Goal: Information Seeking & Learning: Check status

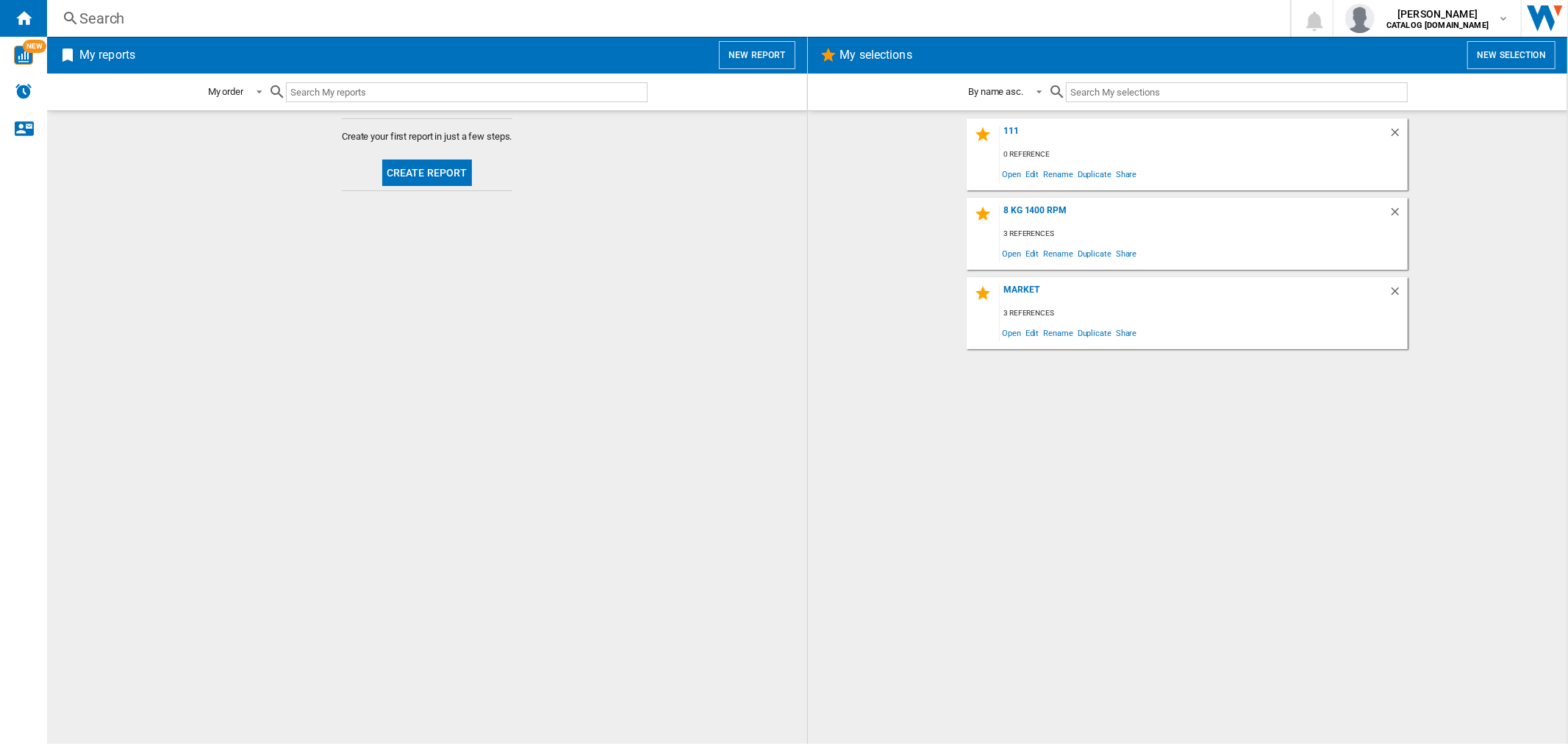
click at [97, 0] on div "Search Search 0 [PERSON_NAME] CATALOG [DOMAIN_NAME] CATALOG [DOMAIN_NAME] My se…" at bounding box center [807, 18] width 1521 height 37
click at [100, 12] on div "Search" at bounding box center [665, 19] width 1173 height 21
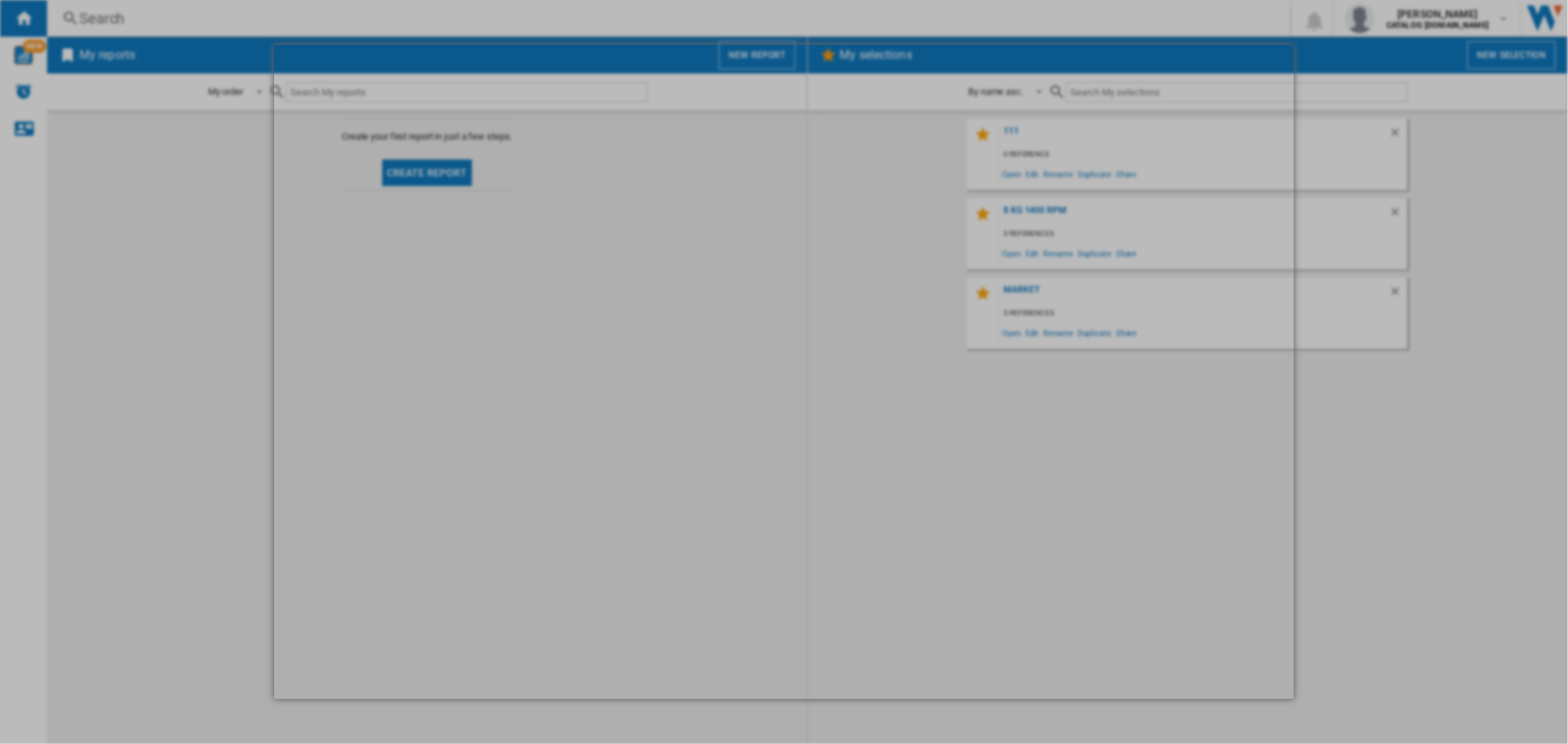
click at [541, 199] on md-dialog at bounding box center [784, 372] width 1019 height 655
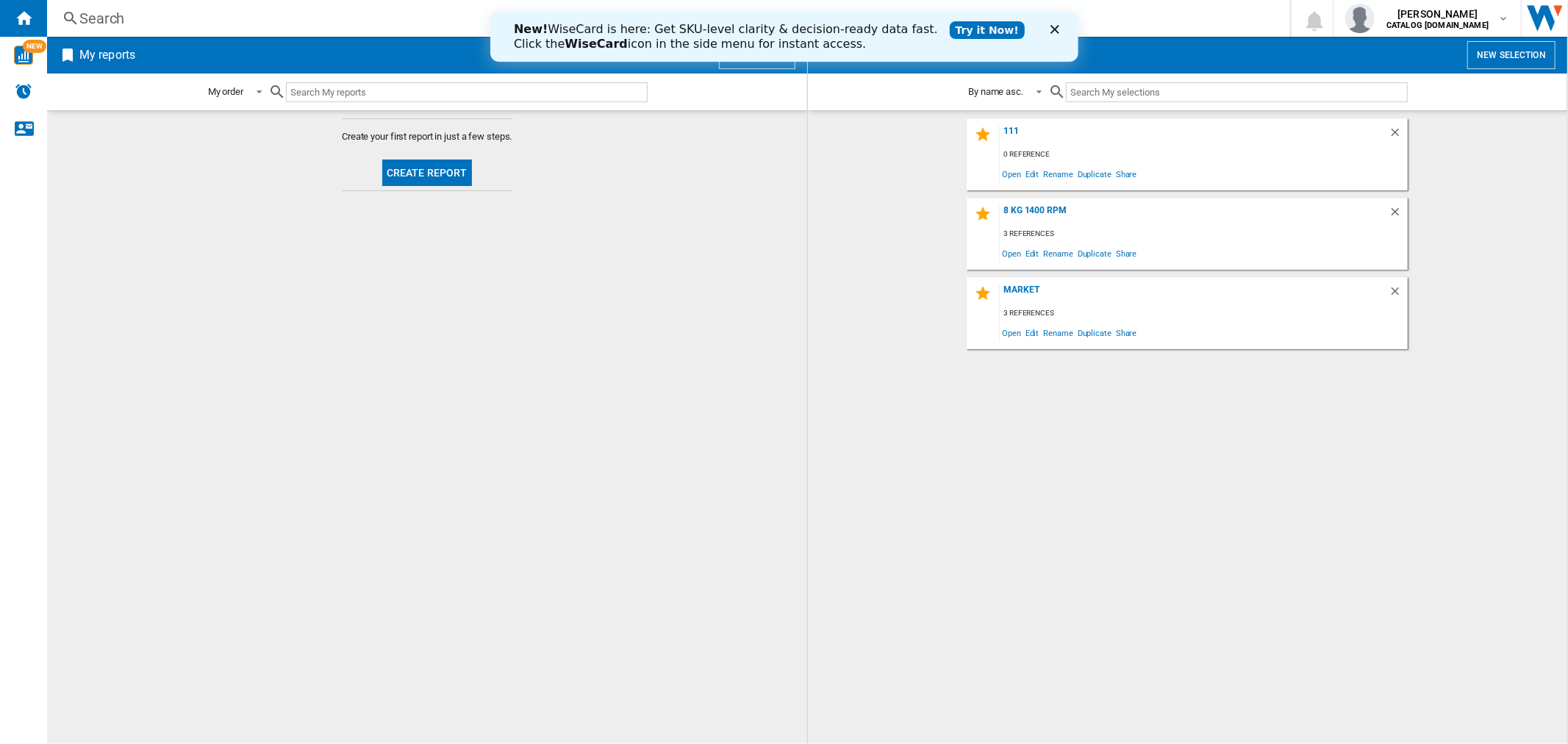
click at [124, 13] on div "Search" at bounding box center [665, 19] width 1173 height 21
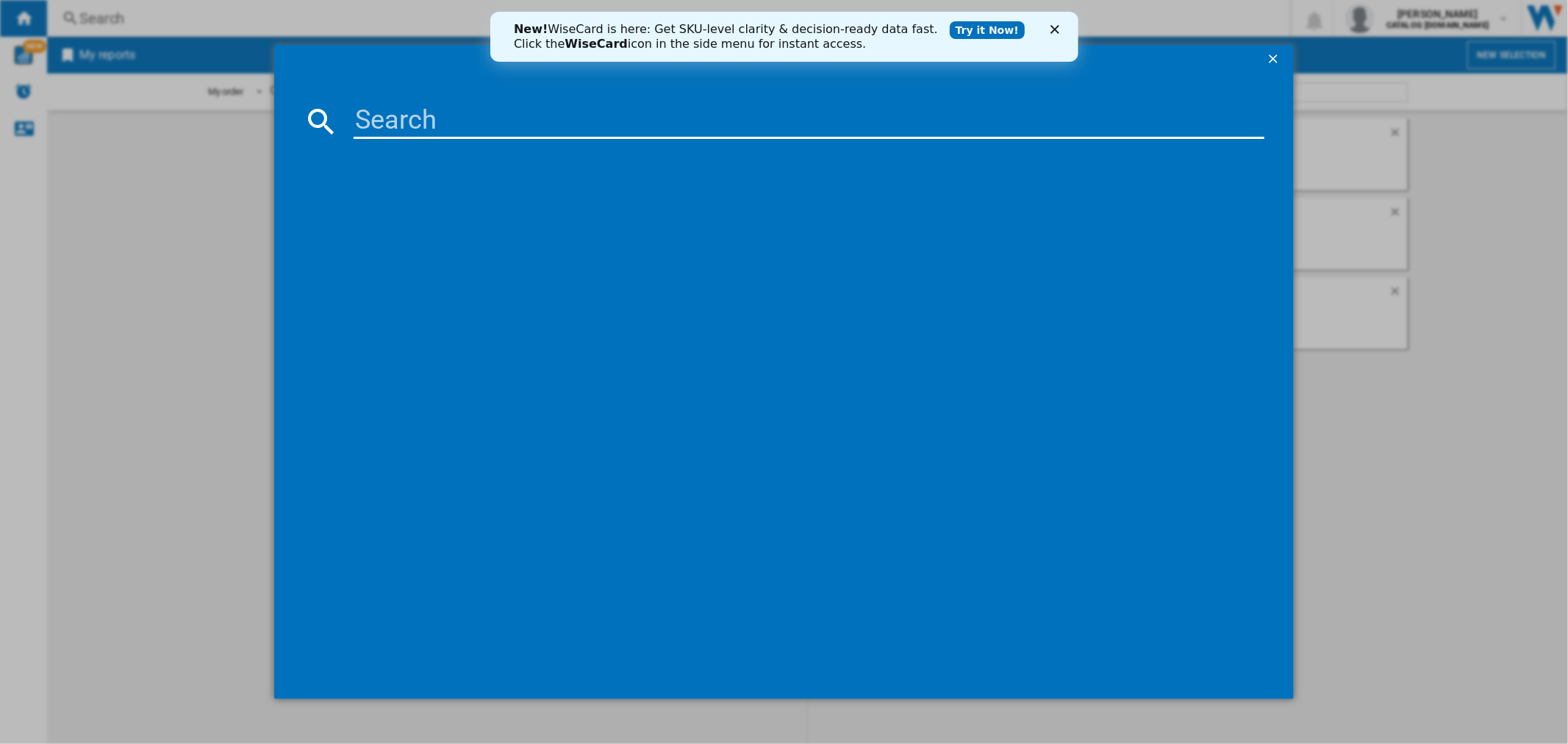
click at [444, 126] on input at bounding box center [808, 121] width 910 height 35
paste input "[URL][DOMAIN_NAME]"
type input "h"
type input "IDMA 75624"
click at [1060, 26] on div "Close" at bounding box center [1058, 28] width 15 height 9
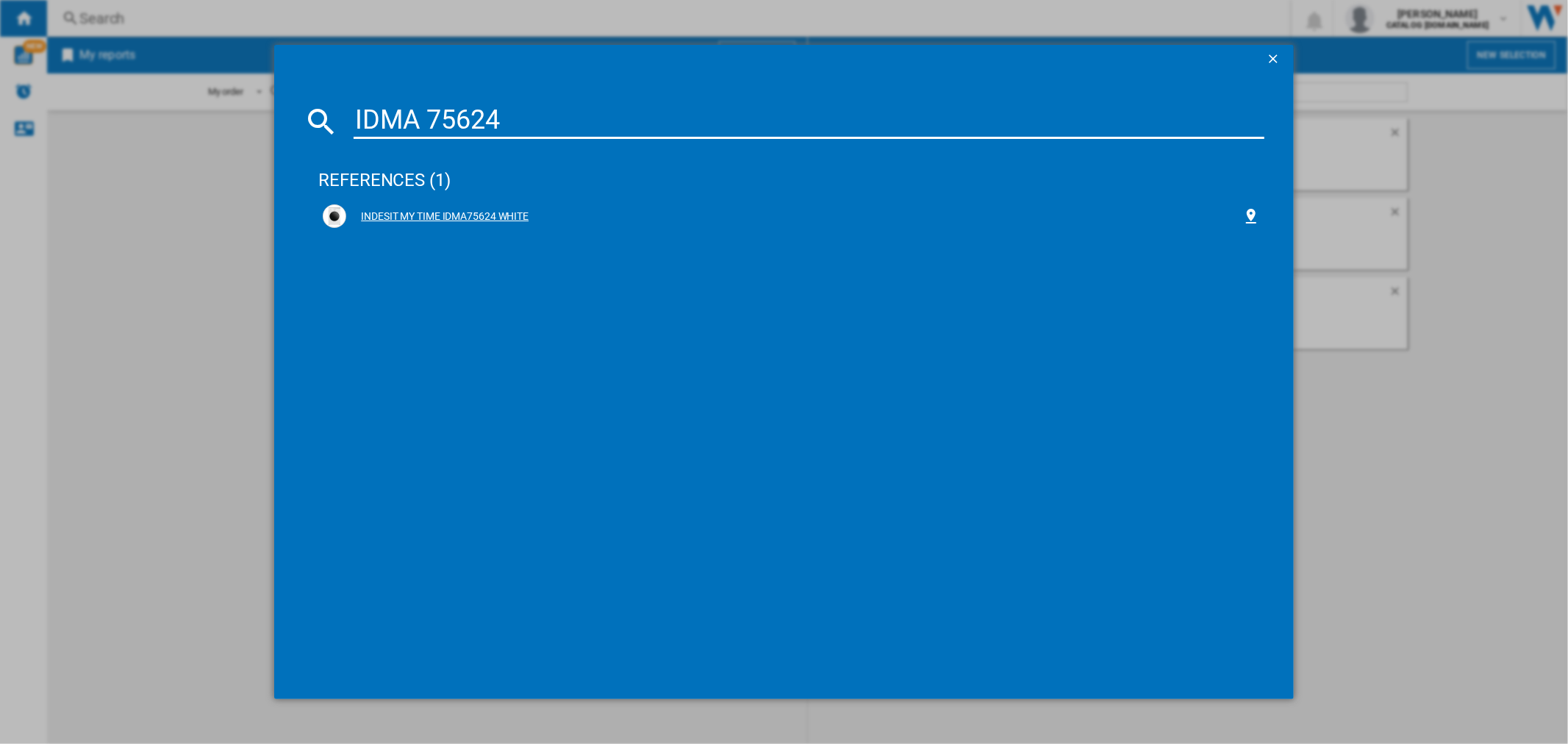
click at [497, 210] on div "INDESIT MY TIME IDMA75624 WHITE" at bounding box center [793, 217] width 895 height 15
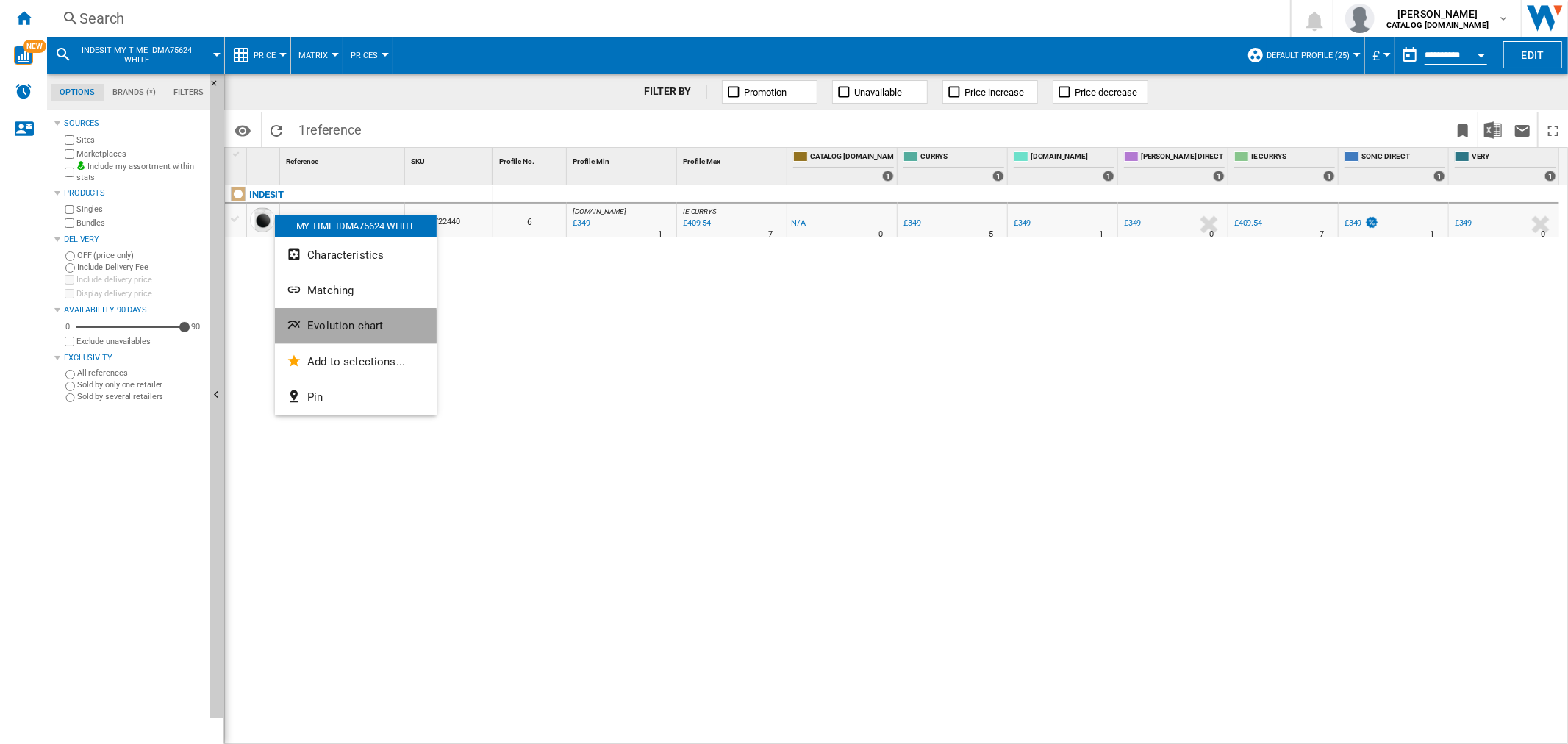
click at [335, 326] on span "Evolution chart" at bounding box center [345, 326] width 76 height 13
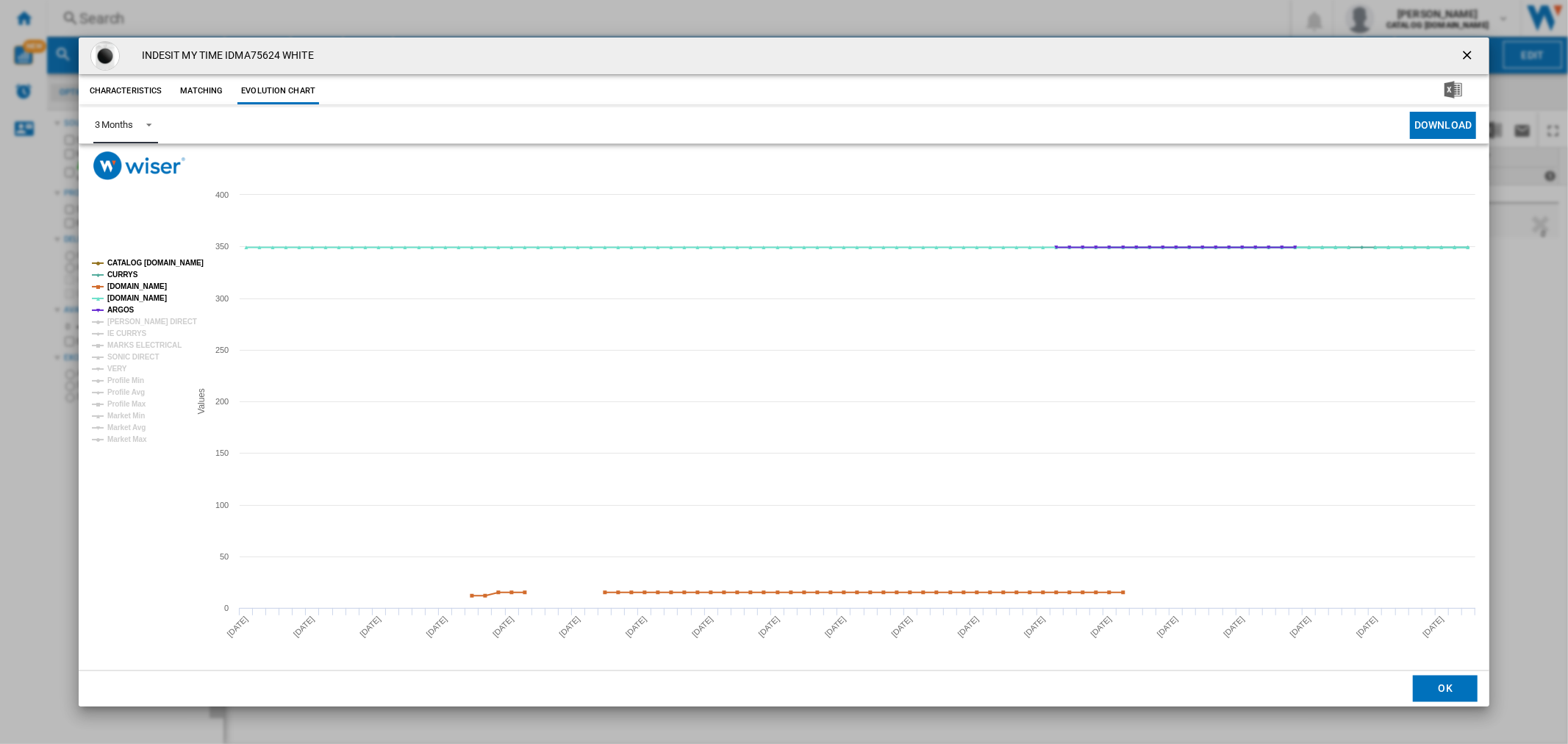
click at [147, 132] on md-select-value "3 Months" at bounding box center [126, 126] width 64 height 36
click at [157, 167] on md-option "6 Months" at bounding box center [132, 161] width 100 height 35
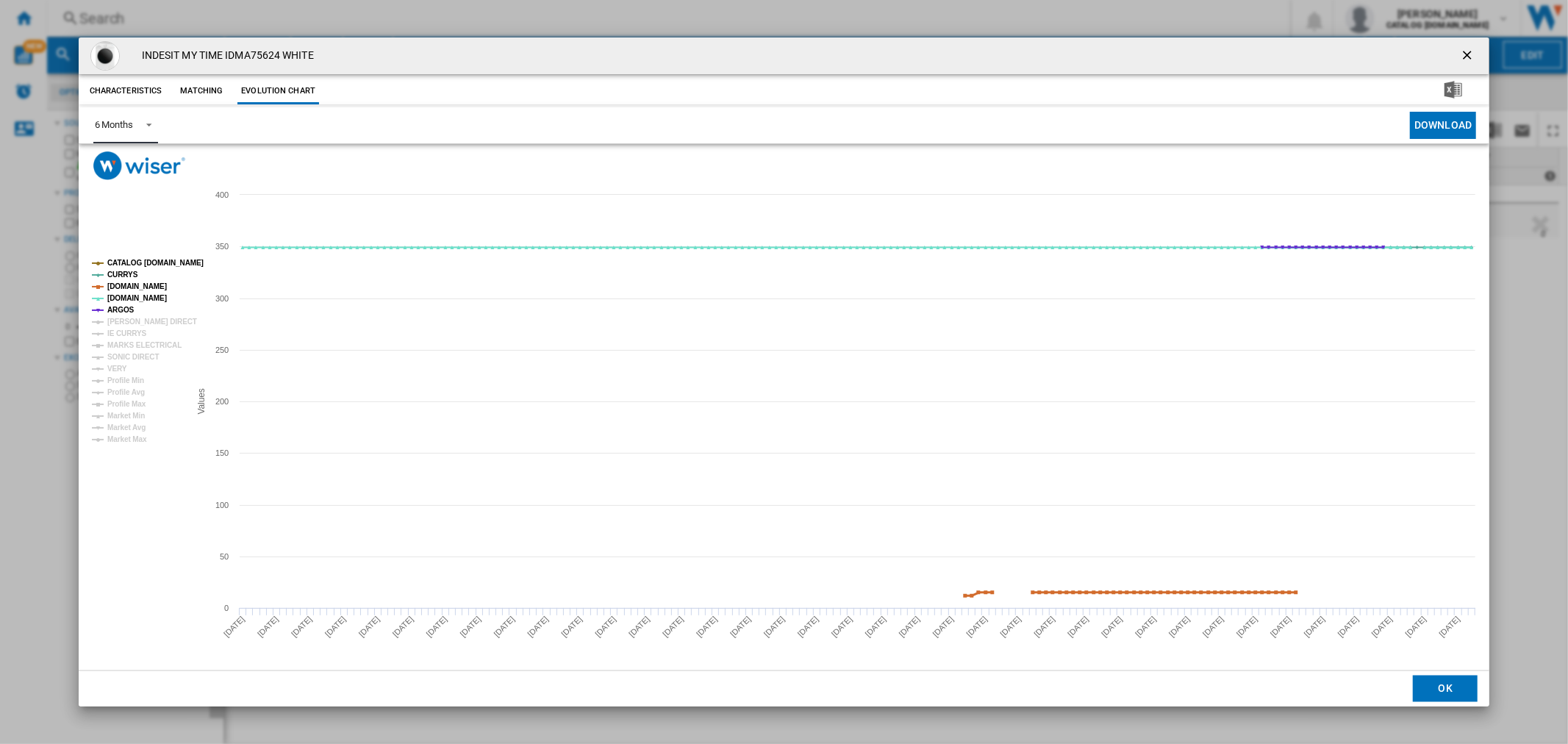
click at [124, 284] on tspan "[DOMAIN_NAME]" at bounding box center [137, 286] width 60 height 9
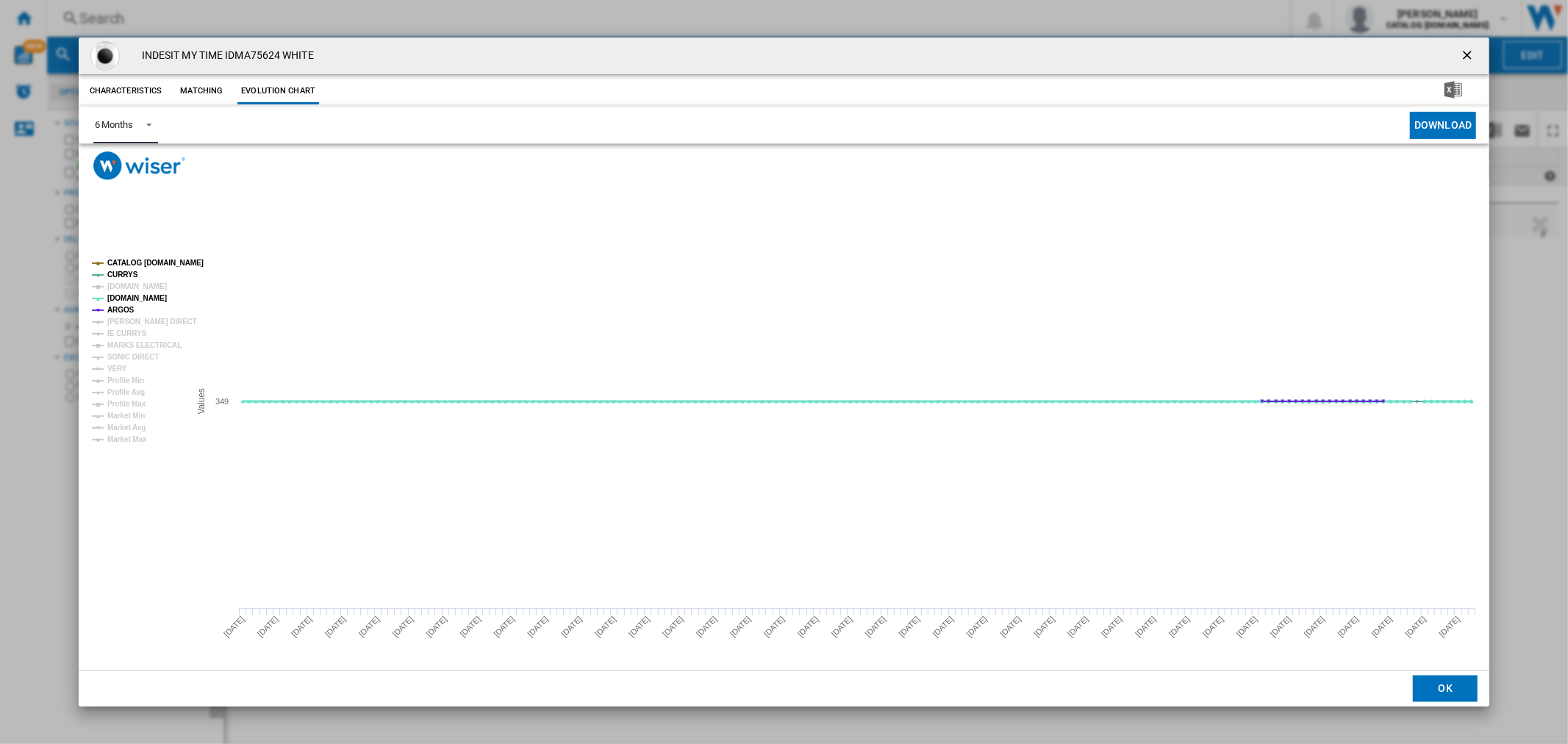
click at [120, 296] on tspan "[DOMAIN_NAME]" at bounding box center [137, 298] width 60 height 9
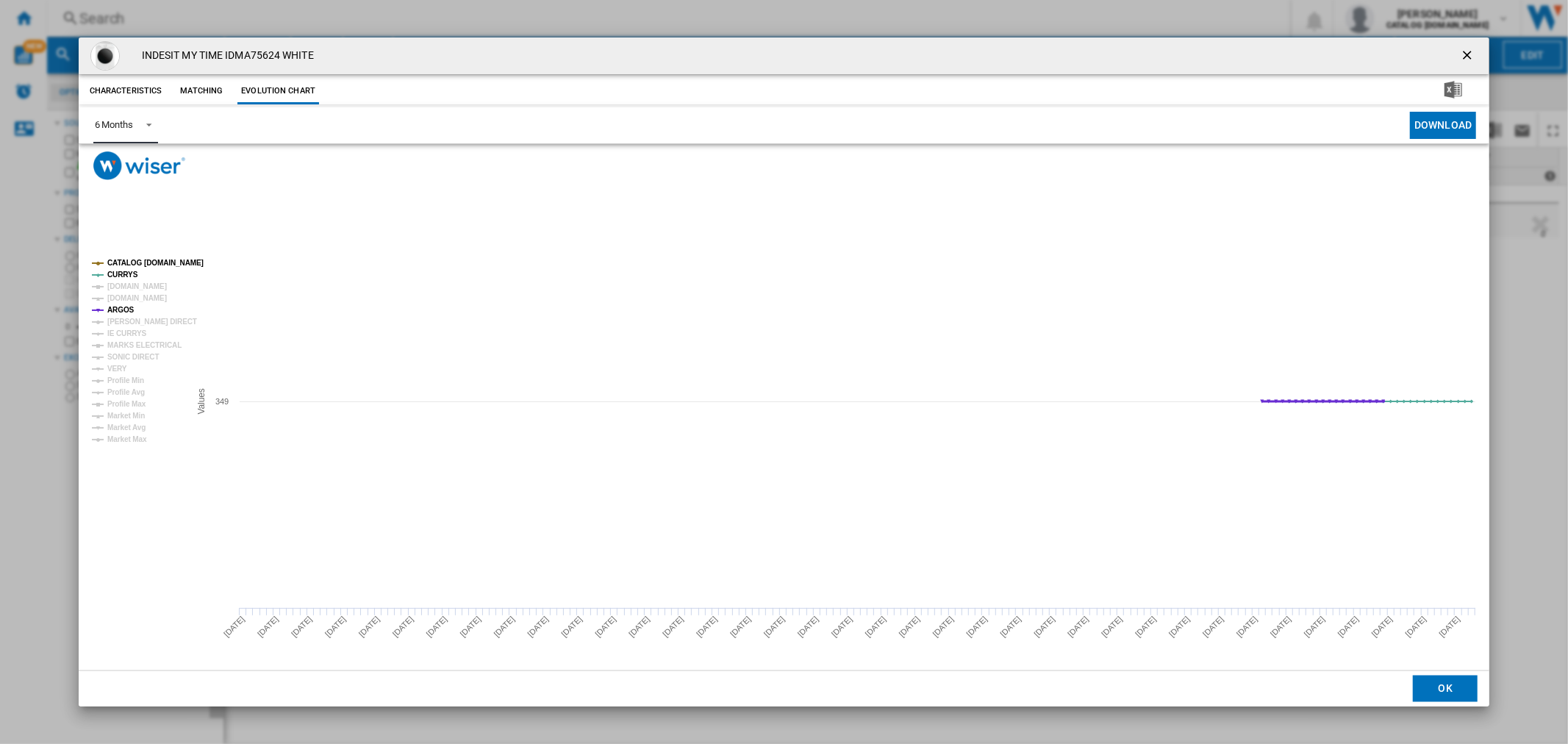
click at [117, 307] on tspan "ARGOS" at bounding box center [121, 310] width 27 height 9
click at [119, 303] on tspan "[DOMAIN_NAME]" at bounding box center [137, 298] width 60 height 9
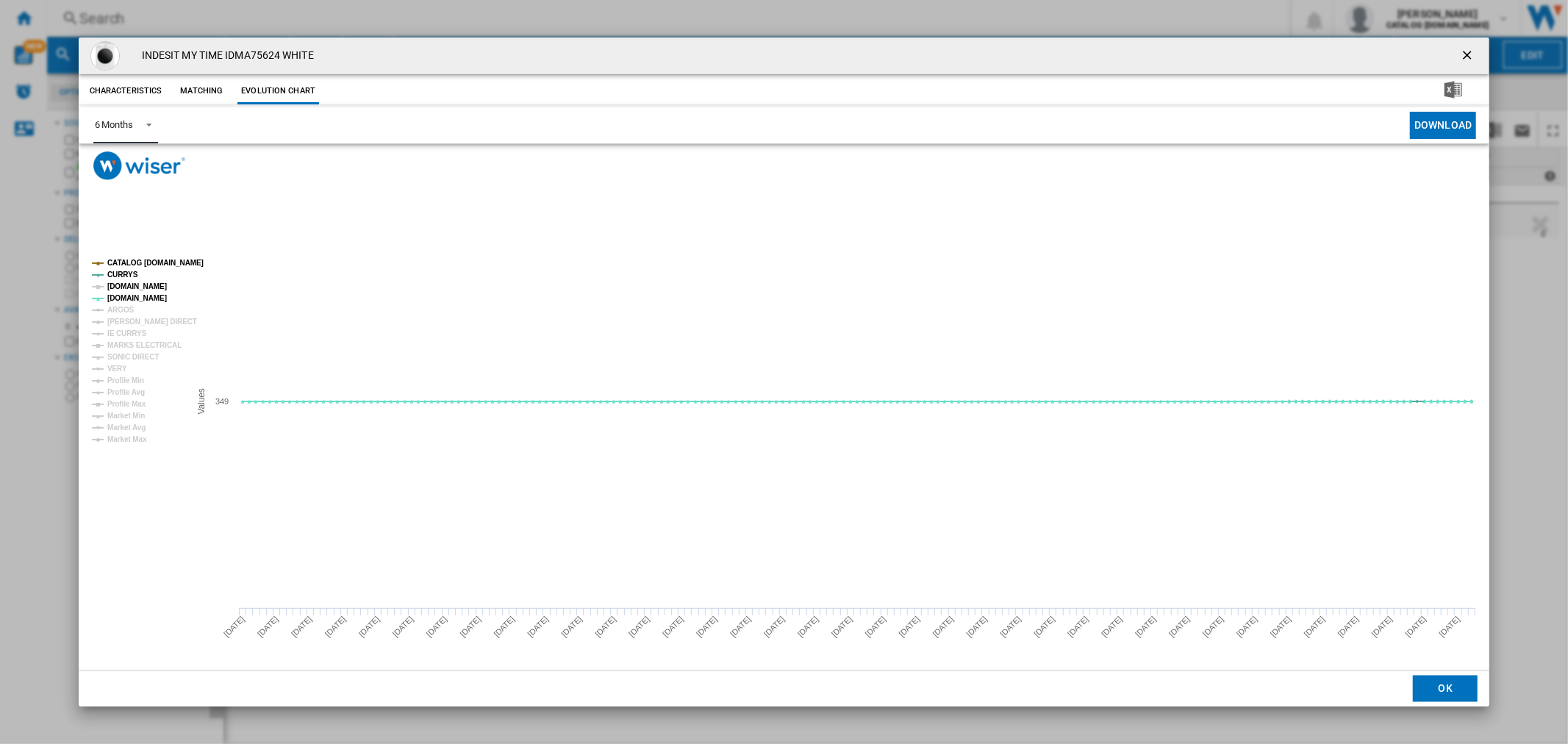
click at [130, 285] on tspan "[DOMAIN_NAME]" at bounding box center [137, 286] width 60 height 9
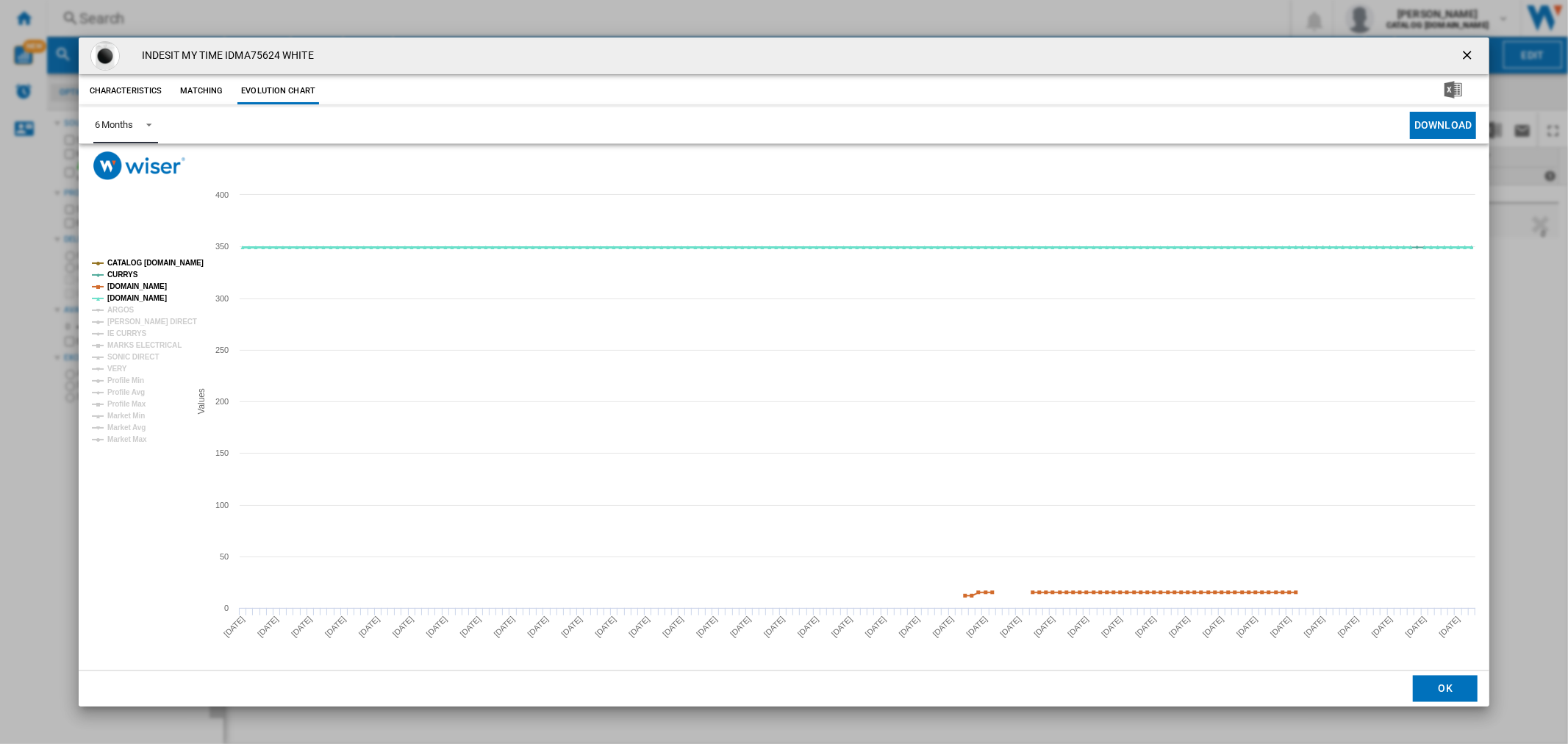
click at [122, 297] on tspan "[DOMAIN_NAME]" at bounding box center [137, 298] width 60 height 9
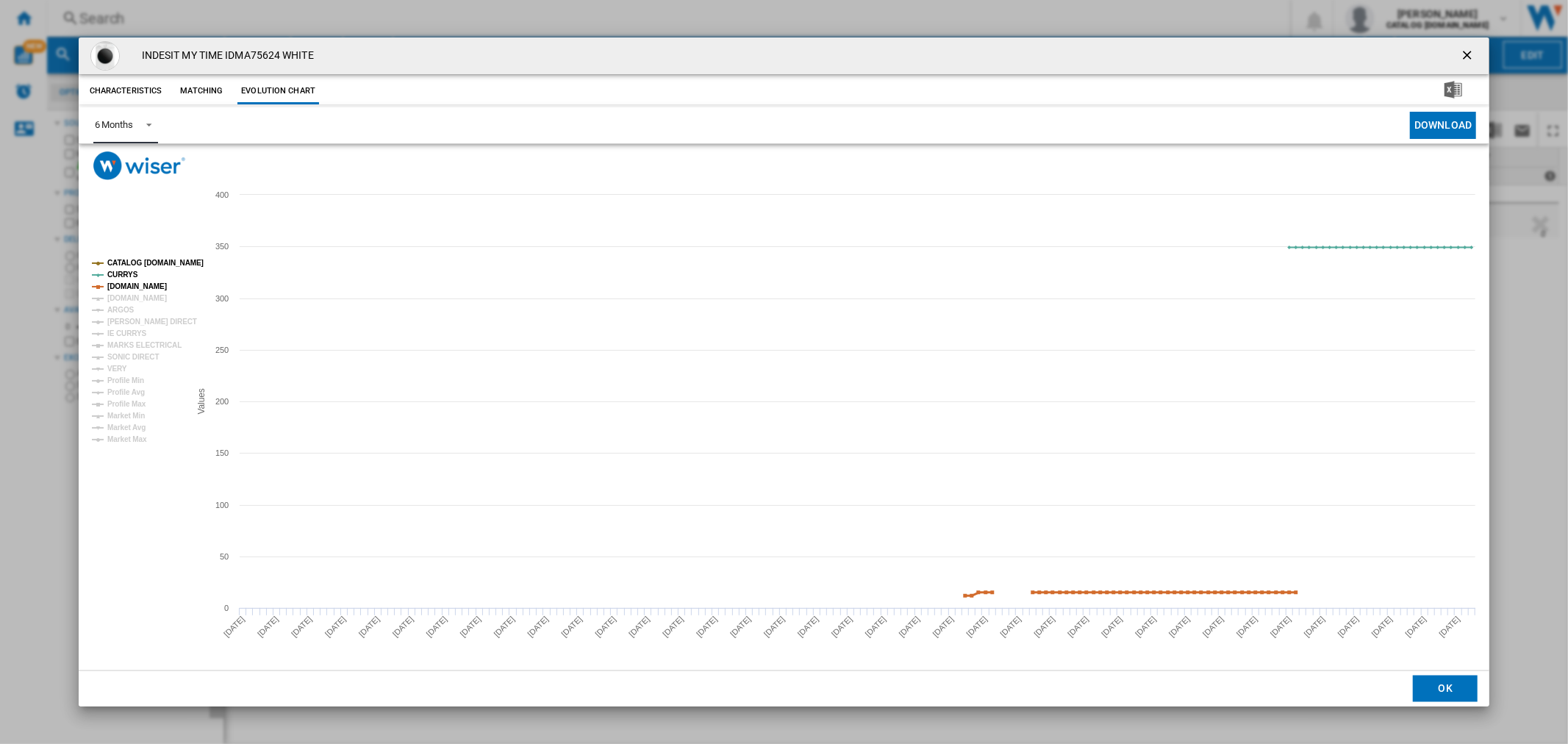
click at [125, 289] on tspan "[DOMAIN_NAME]" at bounding box center [137, 286] width 60 height 9
click at [142, 262] on tspan "CATALOG [DOMAIN_NAME]" at bounding box center [156, 263] width 96 height 9
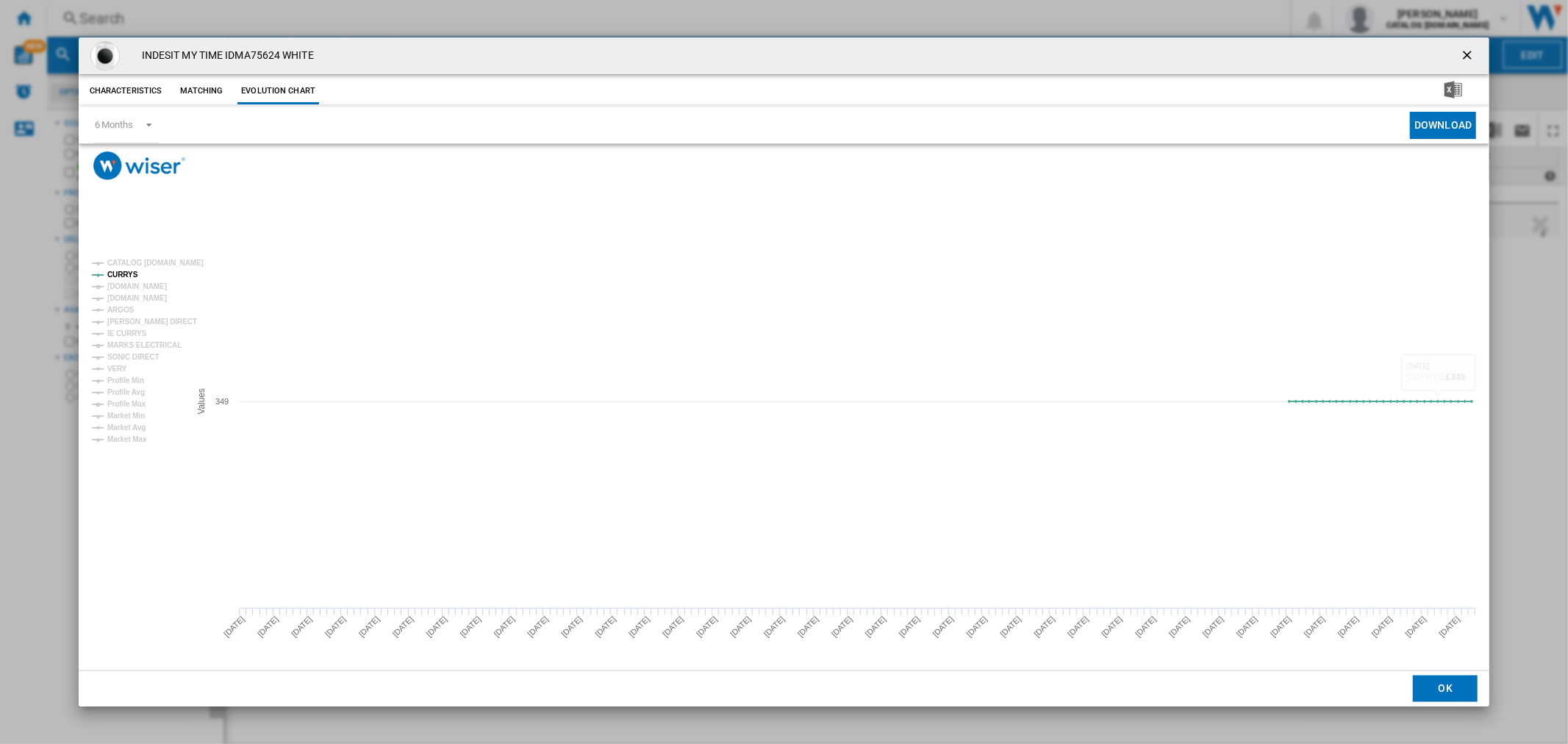
click at [1456, 49] on button "Product popup" at bounding box center [1468, 56] width 29 height 29
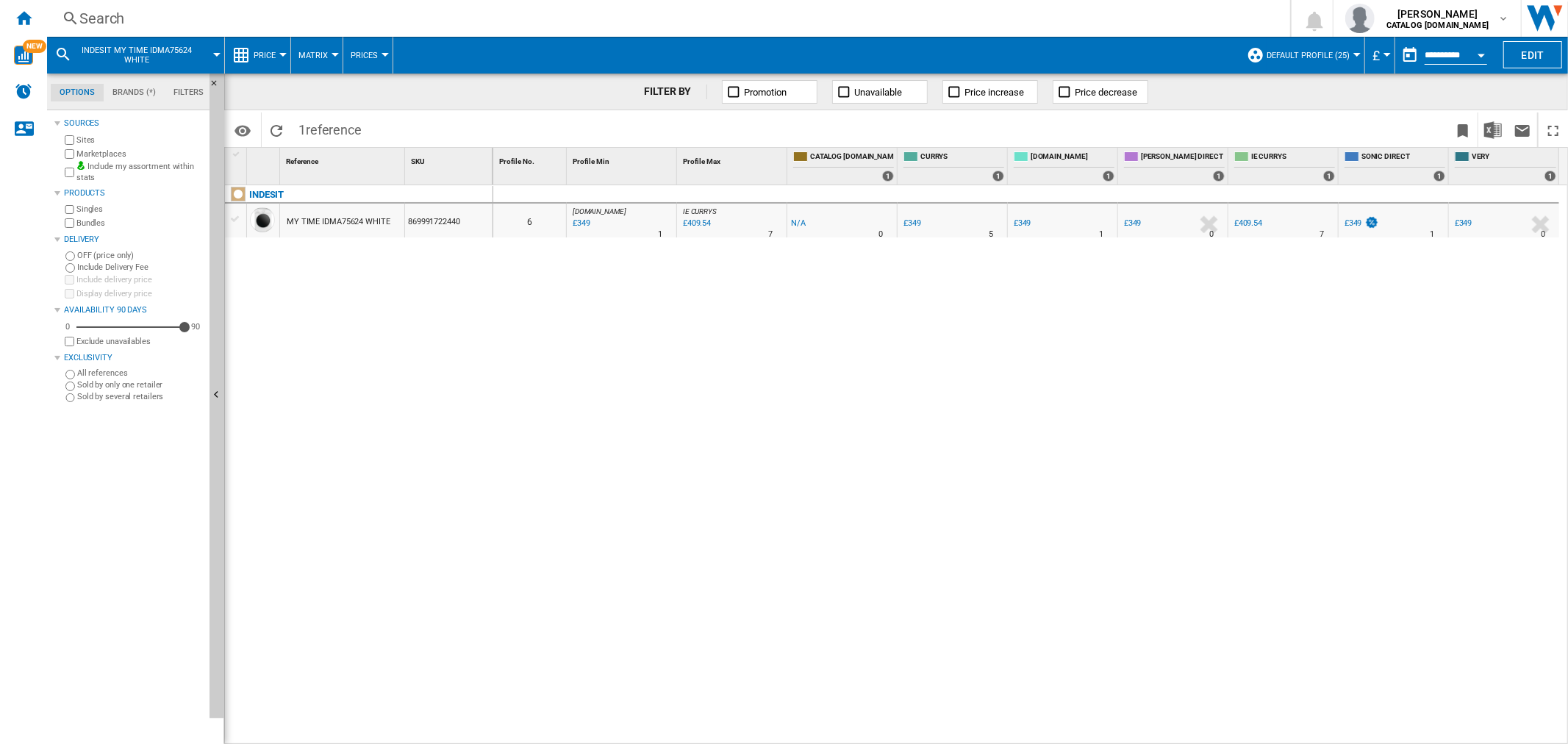
click at [100, 26] on div "Search" at bounding box center [665, 19] width 1173 height 21
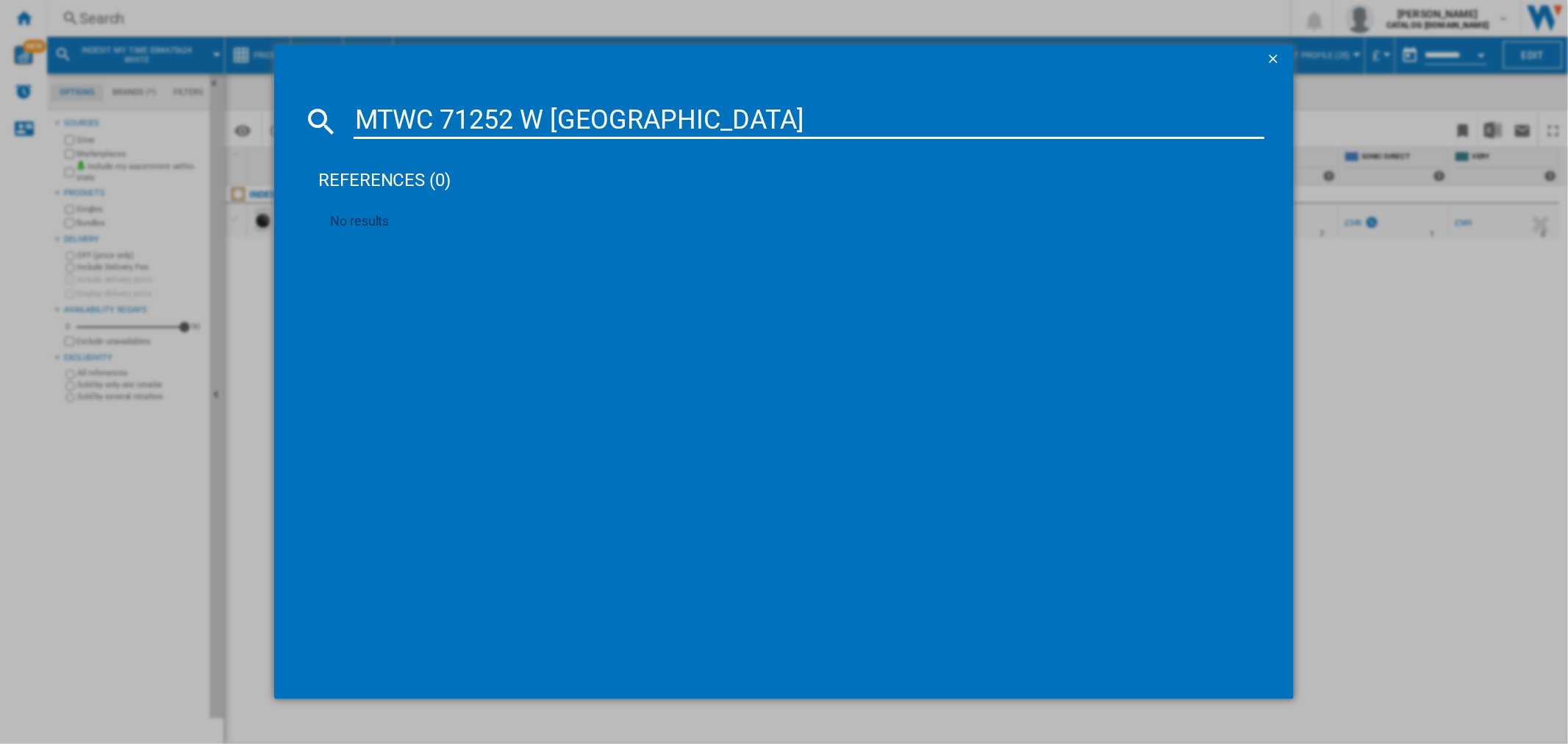
click at [445, 114] on input "MTWC 71252 W [GEOGRAPHIC_DATA]" at bounding box center [808, 121] width 910 height 35
type input "MTWC71252WUK"
click at [595, 132] on input "MTWC71252WUK" at bounding box center [808, 121] width 910 height 35
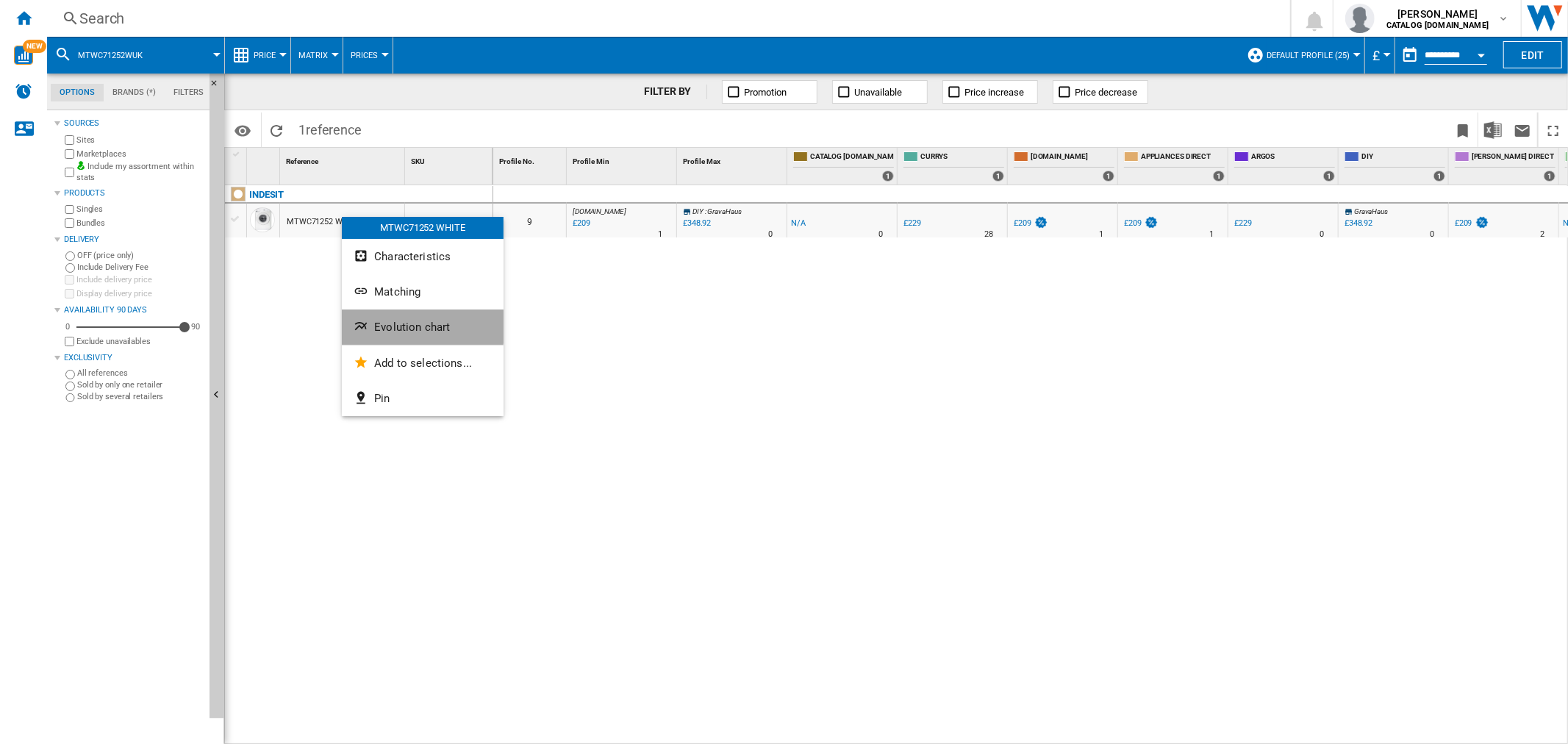
click at [381, 320] on button "Evolution chart" at bounding box center [422, 326] width 162 height 35
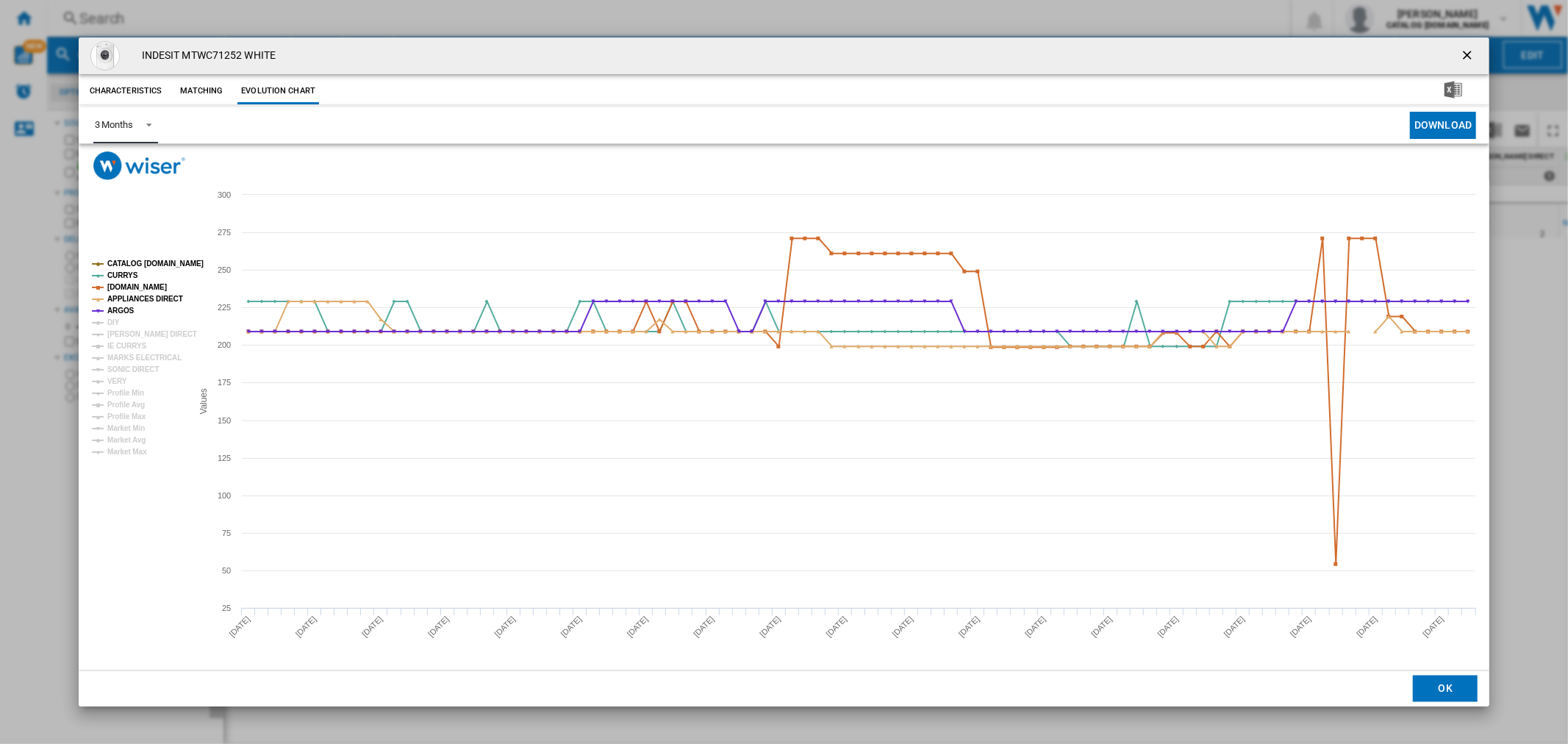
click at [144, 121] on span "Product popup" at bounding box center [145, 124] width 18 height 13
click at [153, 165] on md-option "6 Months" at bounding box center [132, 161] width 100 height 35
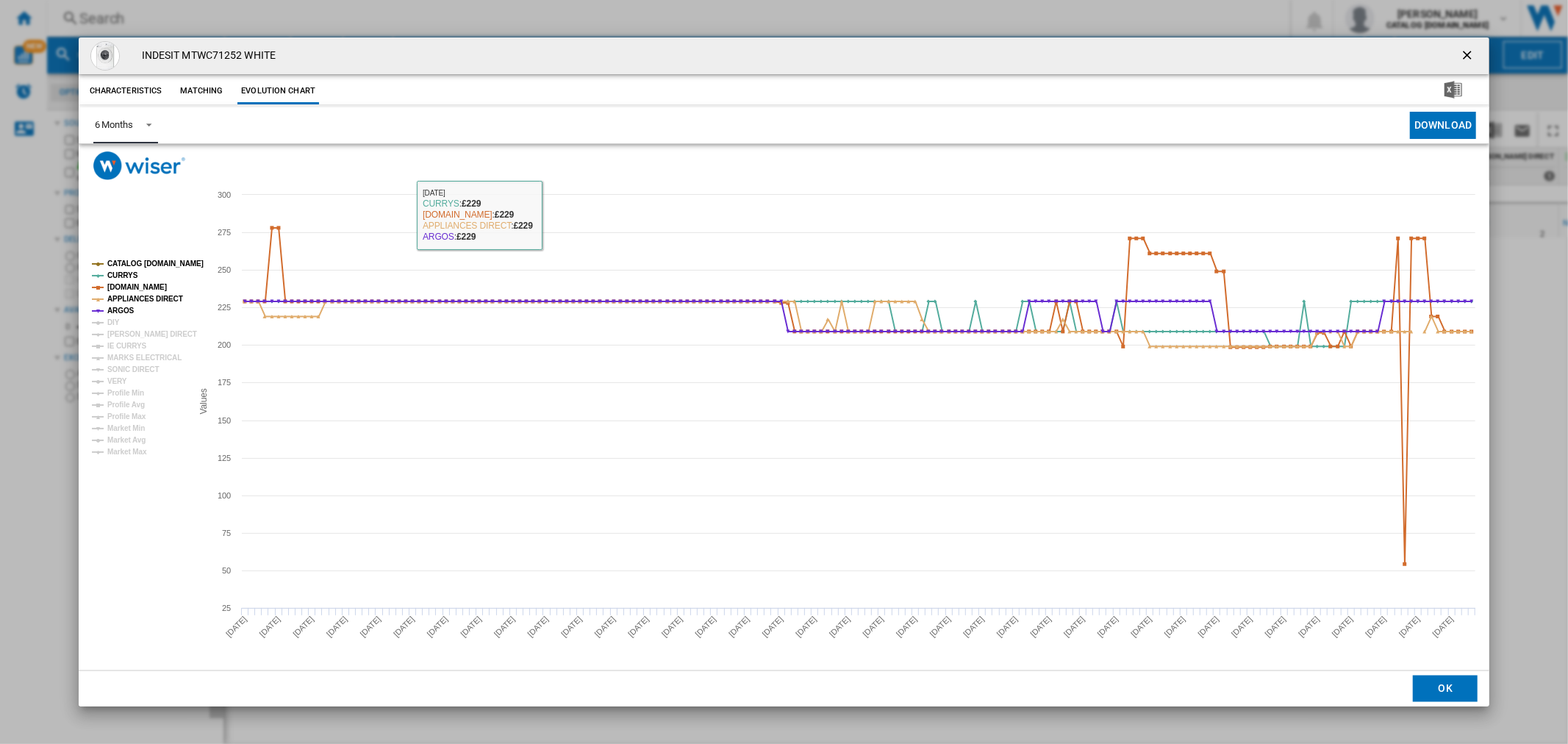
click at [130, 122] on div "6 Months" at bounding box center [113, 125] width 38 height 11
click at [1483, 51] on md-backdrop at bounding box center [784, 372] width 1568 height 744
click at [1468, 51] on ng-md-icon "getI18NText('BUTTONS.CLOSE_DIALOG')" at bounding box center [1469, 57] width 18 height 18
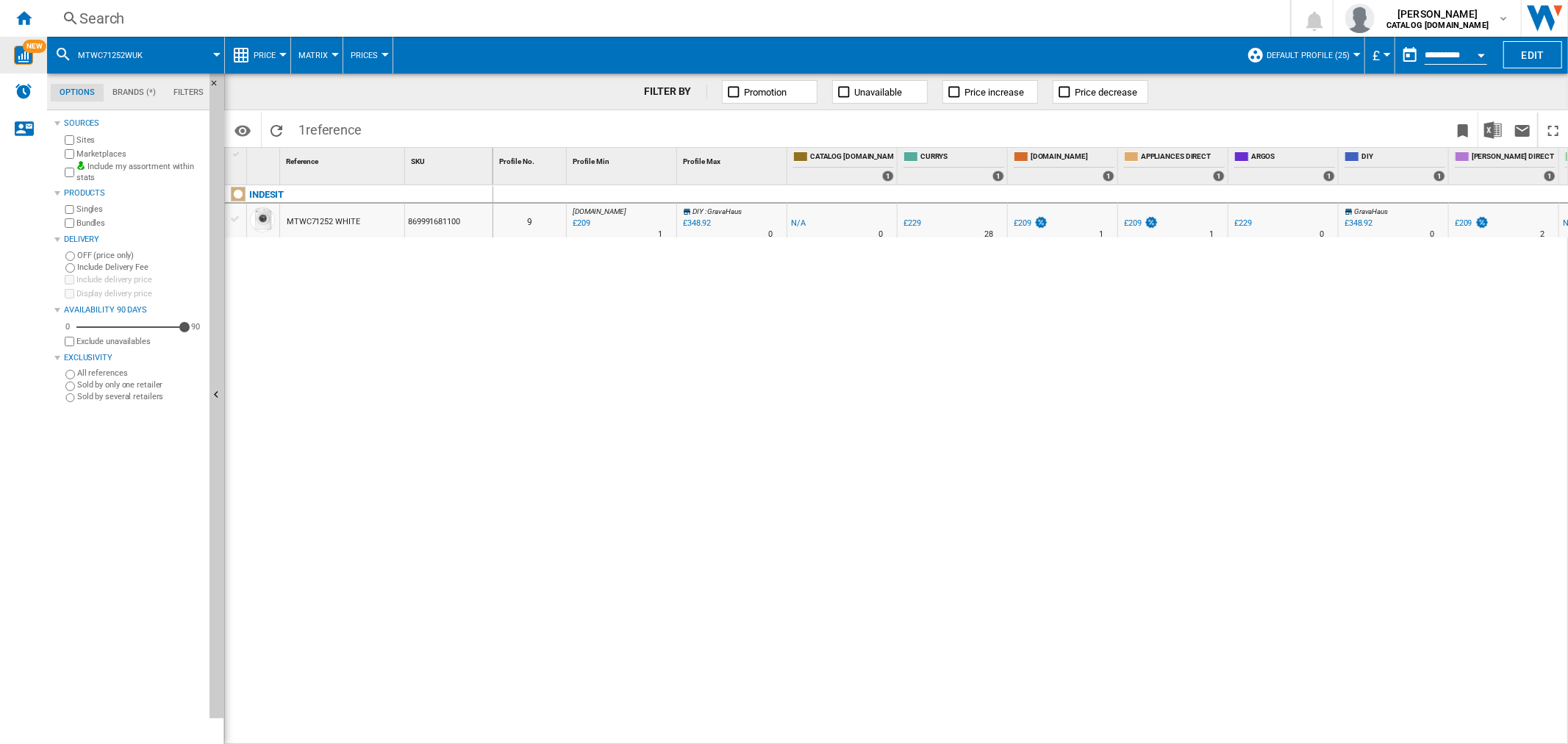
click at [31, 47] on span "NEW" at bounding box center [34, 46] width 24 height 13
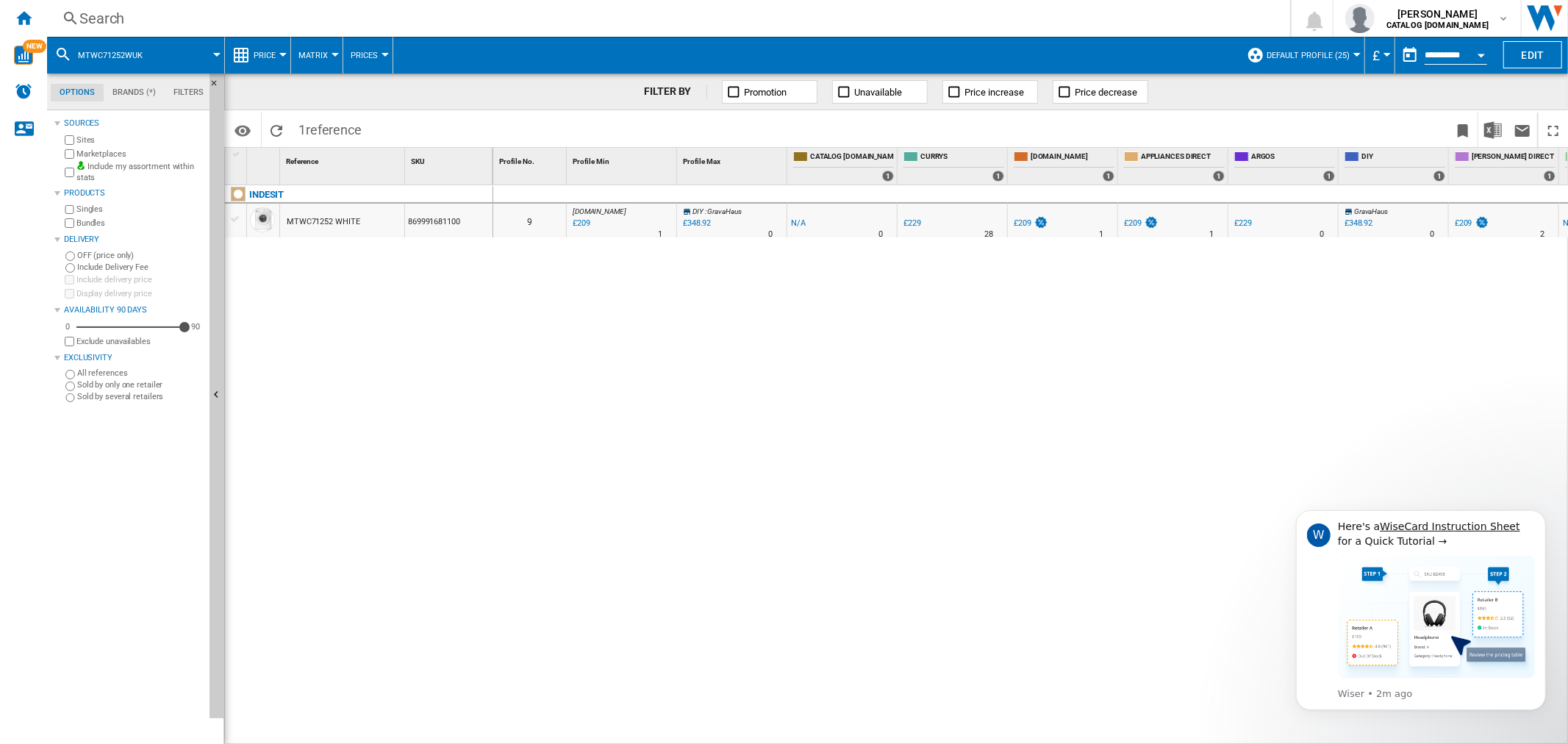
click at [143, 33] on div "Search Search 0 [PERSON_NAME] CATALOG [DOMAIN_NAME] CATALOG [DOMAIN_NAME] My se…" at bounding box center [807, 18] width 1521 height 37
click at [141, 20] on div "Search" at bounding box center [665, 19] width 1173 height 21
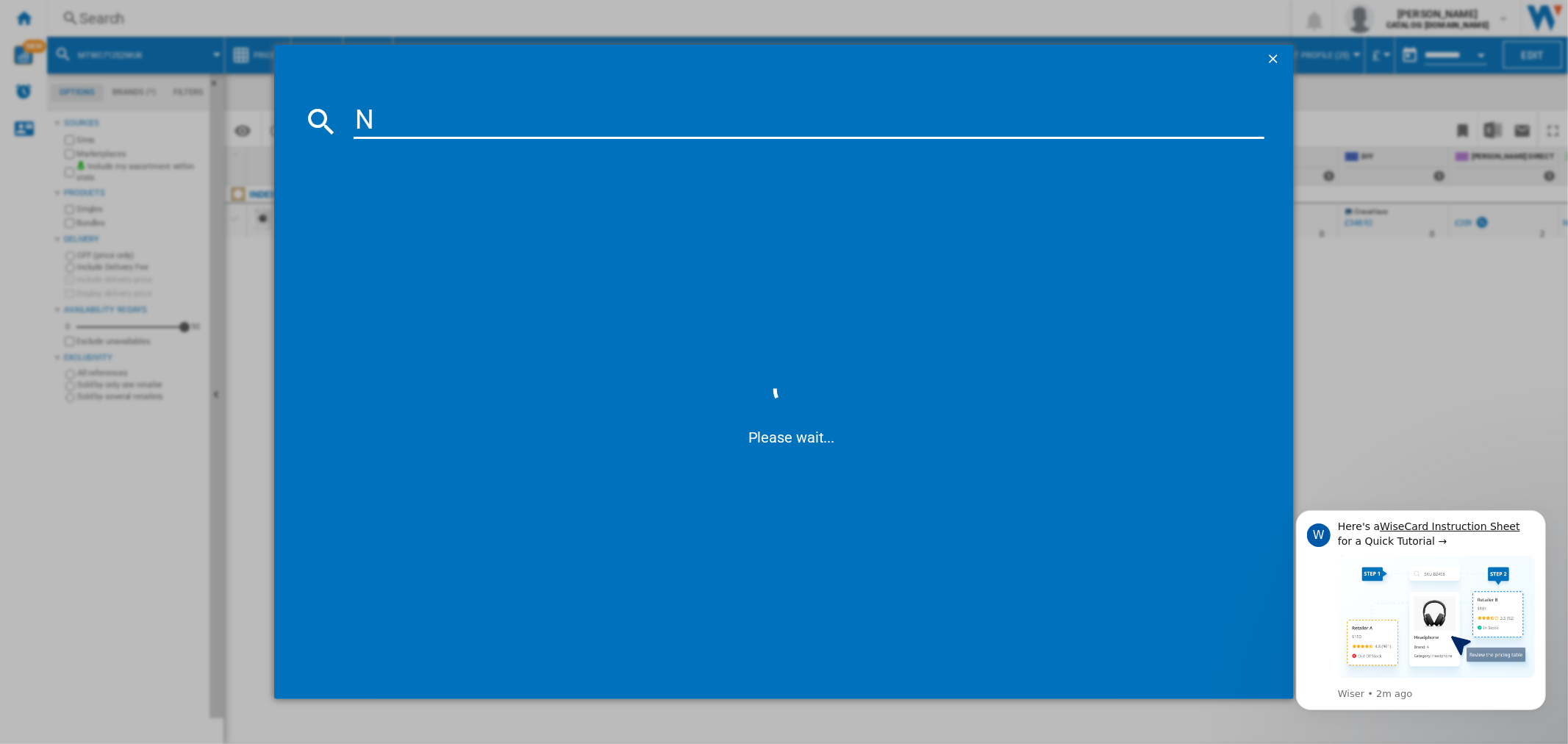
type input "N"
drag, startPoint x: 593, startPoint y: 123, endPoint x: 389, endPoint y: 72, distance: 210.3
click at [390, 72] on div "IWC 71252 UKN Please wait..." at bounding box center [784, 372] width 1019 height 655
type input "I"
click at [468, 133] on input at bounding box center [808, 121] width 910 height 35
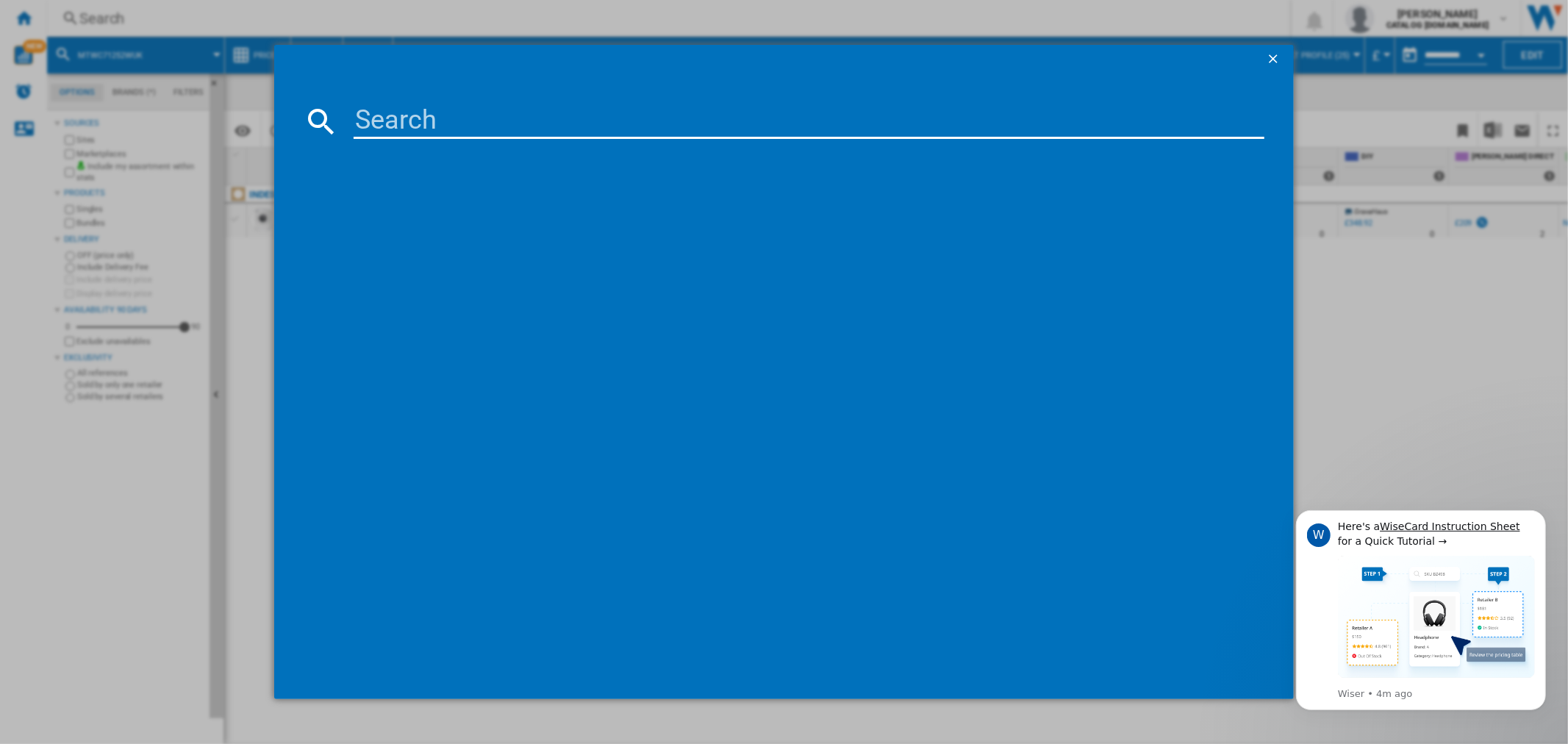
paste input "IWC 71252 W [GEOGRAPHIC_DATA] N"
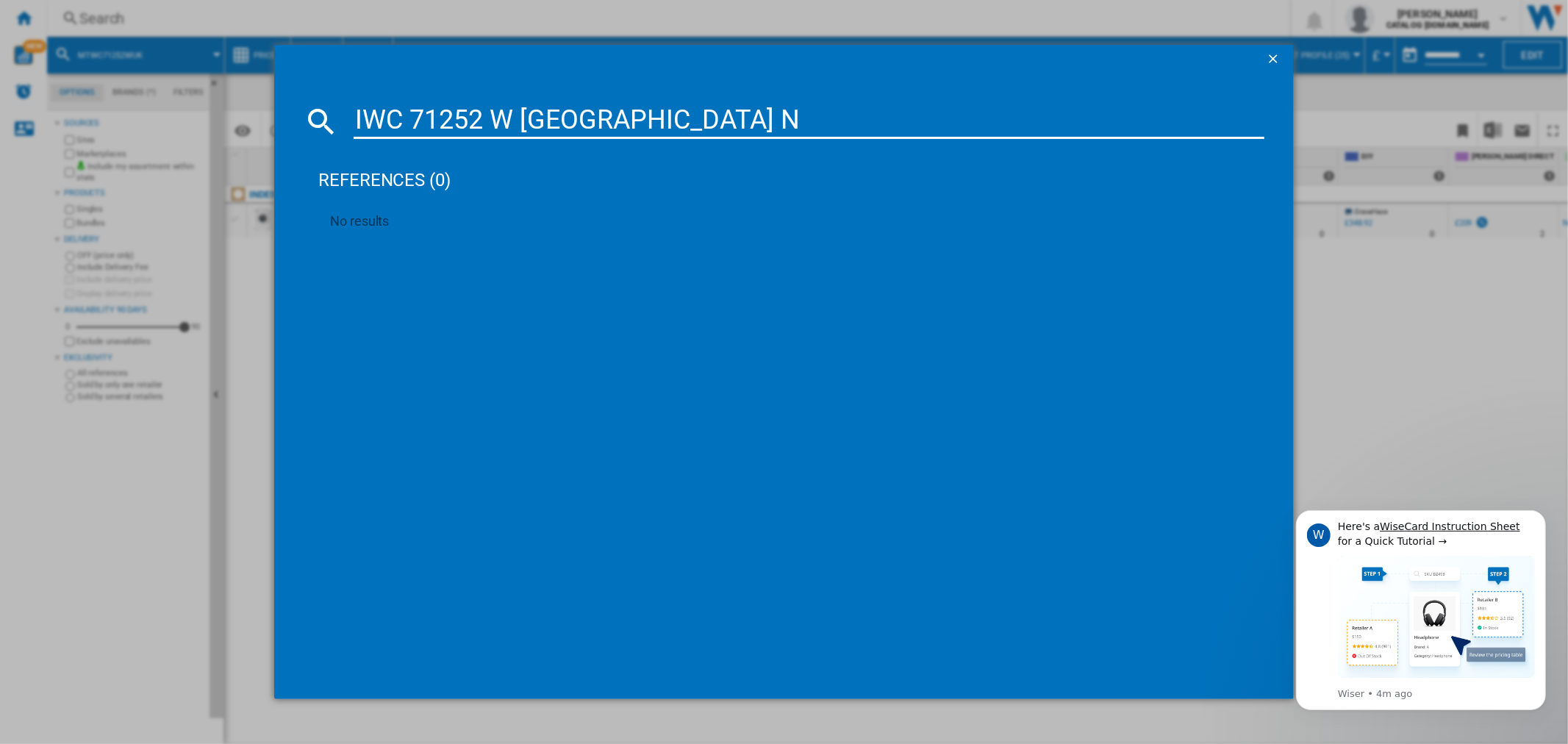
click at [417, 112] on input "IWC 71252 W [GEOGRAPHIC_DATA] N" at bounding box center [808, 121] width 910 height 35
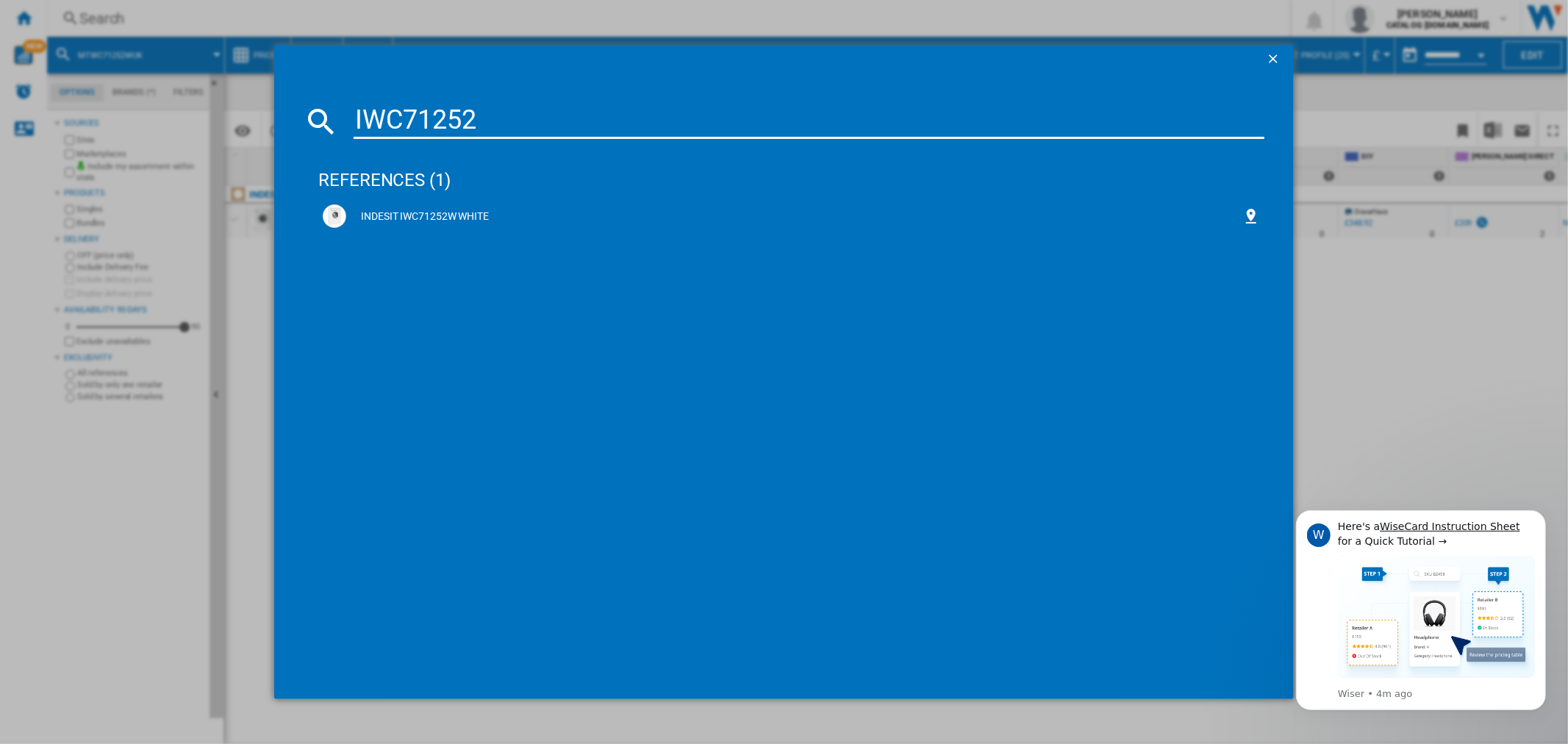
drag, startPoint x: 491, startPoint y: 116, endPoint x: 347, endPoint y: 89, distance: 146.5
click at [347, 89] on md-dialog-content "IWC71252 references (1) INDESIT IWC71252W WHITE" at bounding box center [784, 388] width 1019 height 626
type input "IWC71252"
drag, startPoint x: 1276, startPoint y: 57, endPoint x: 1252, endPoint y: 59, distance: 24.1
click at [1276, 56] on ng-md-icon "getI18NText('BUTTONS.CLOSE_DIALOG')" at bounding box center [1274, 60] width 18 height 18
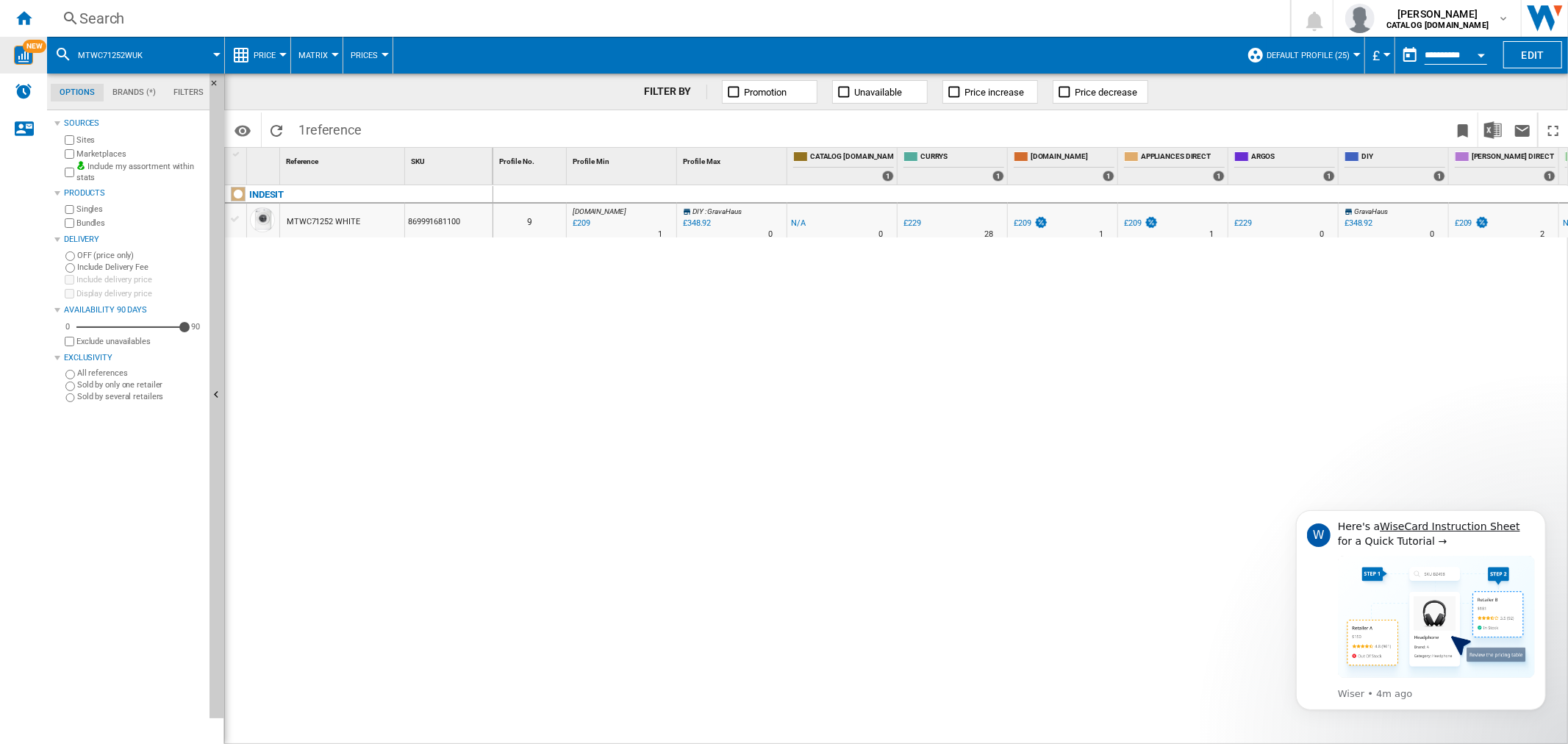
click at [35, 45] on span "NEW" at bounding box center [34, 46] width 24 height 13
drag, startPoint x: 320, startPoint y: 246, endPoint x: 1010, endPoint y: 370, distance: 701.1
click at [988, 393] on div "0 9 [DOMAIN_NAME] : UK AMAZON -1.0 % £209 % N/A 1 [DOMAIN_NAME] : UK AMAZON DIY…" at bounding box center [1031, 465] width 1076 height 560
click at [91, 15] on div "Search" at bounding box center [665, 19] width 1173 height 21
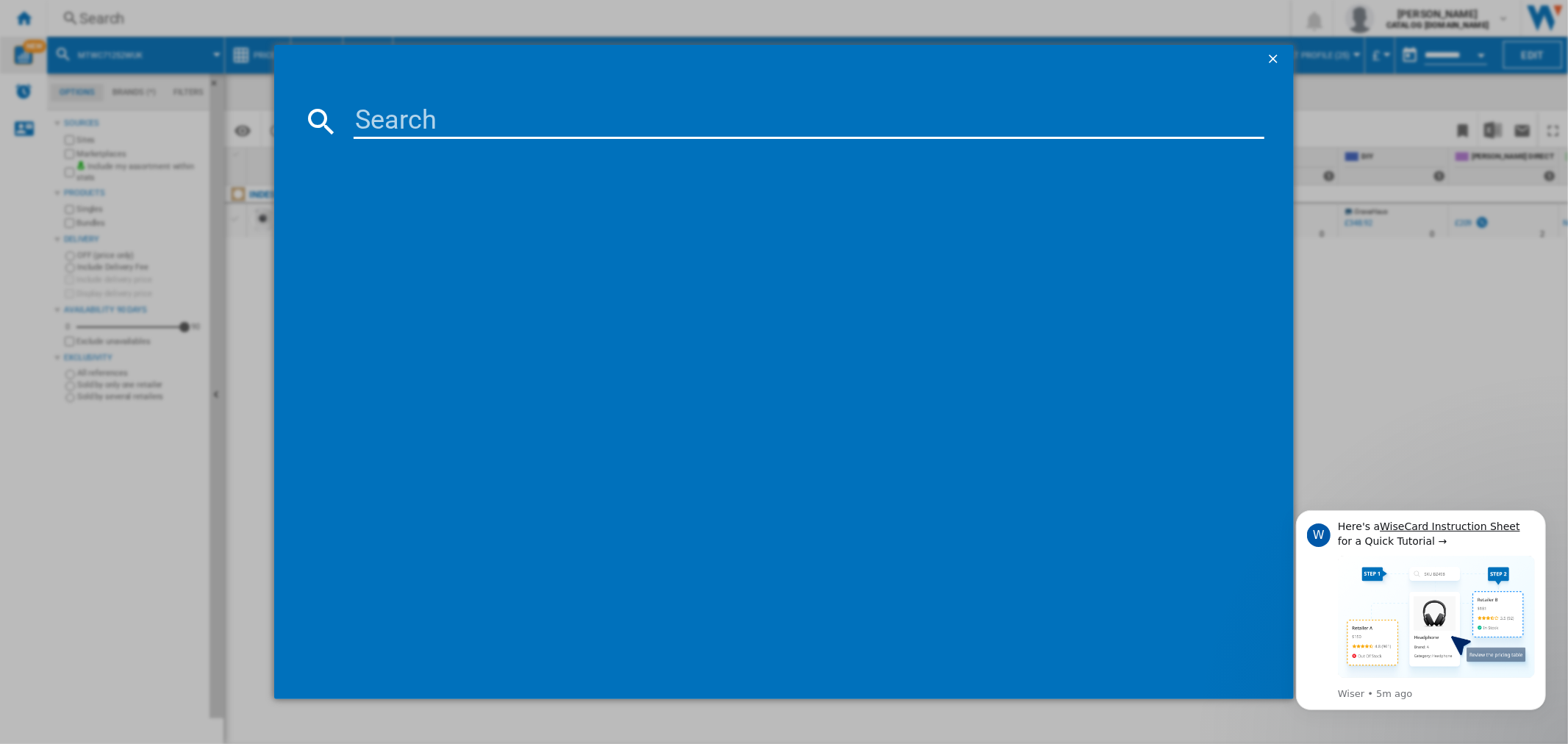
click at [394, 119] on input at bounding box center [808, 121] width 910 height 35
type input "IWC71252"
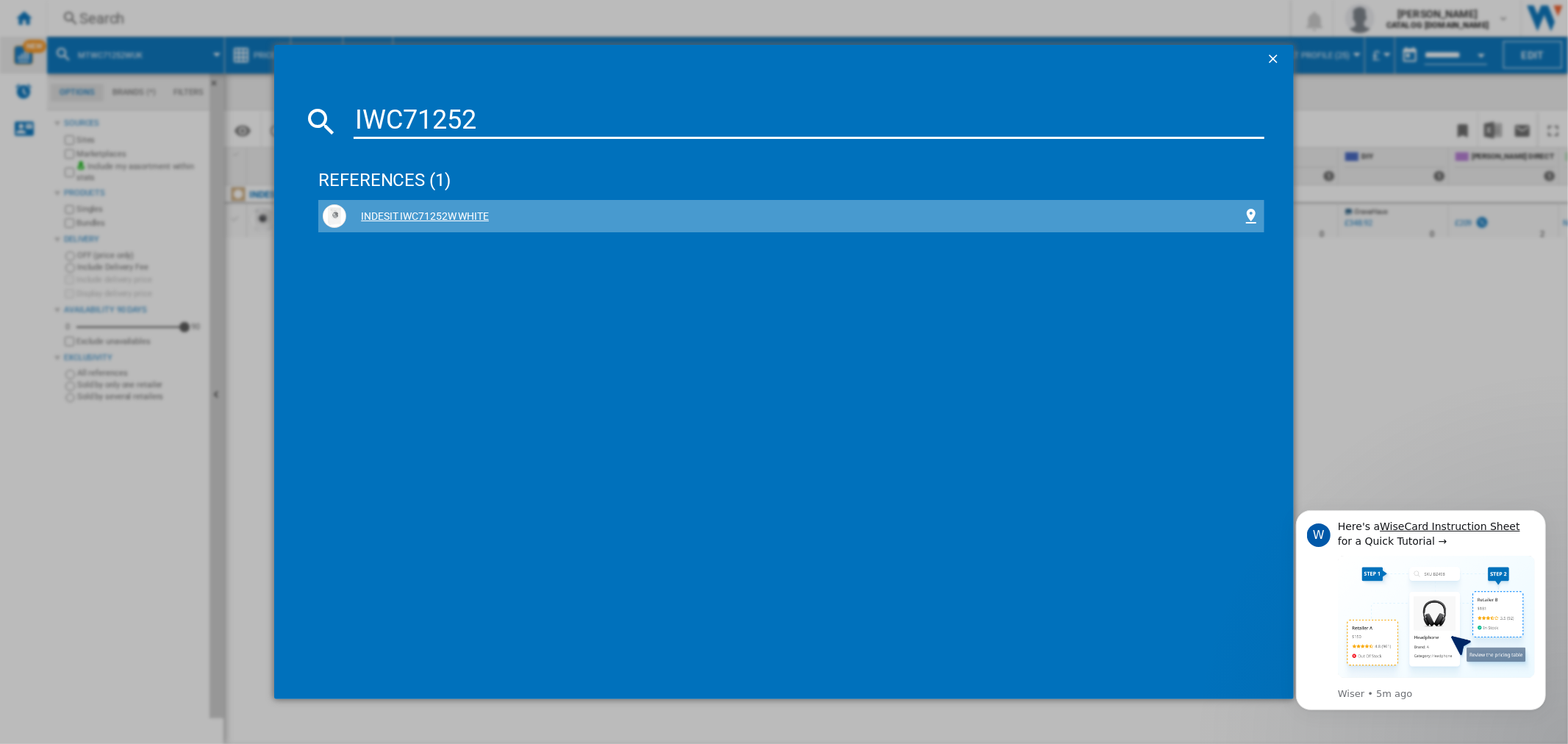
click at [429, 214] on div "INDESIT IWC71252W WHITE" at bounding box center [793, 217] width 895 height 15
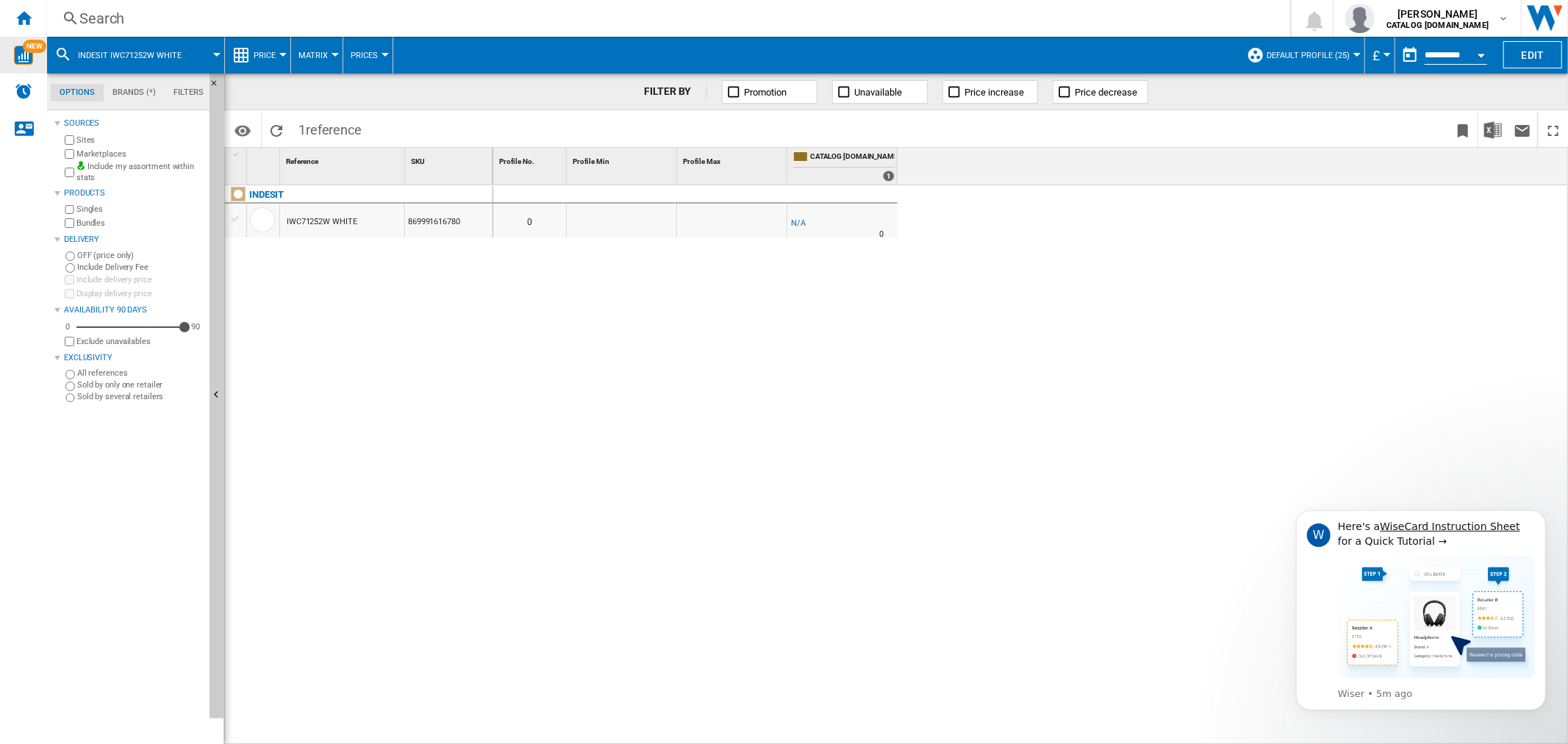
drag, startPoint x: 353, startPoint y: 240, endPoint x: 295, endPoint y: 217, distance: 62.4
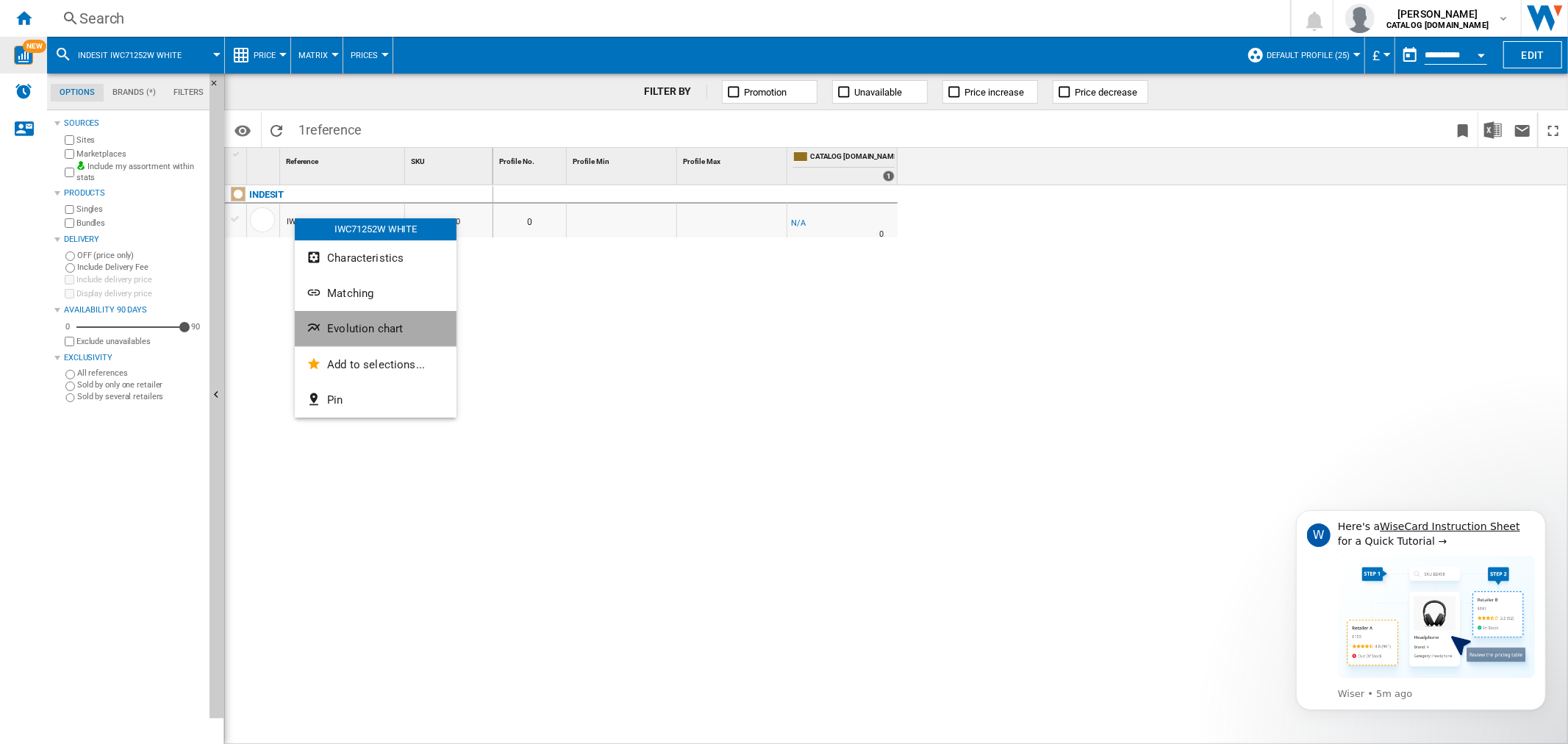
click at [366, 320] on button "Evolution chart" at bounding box center [375, 328] width 162 height 35
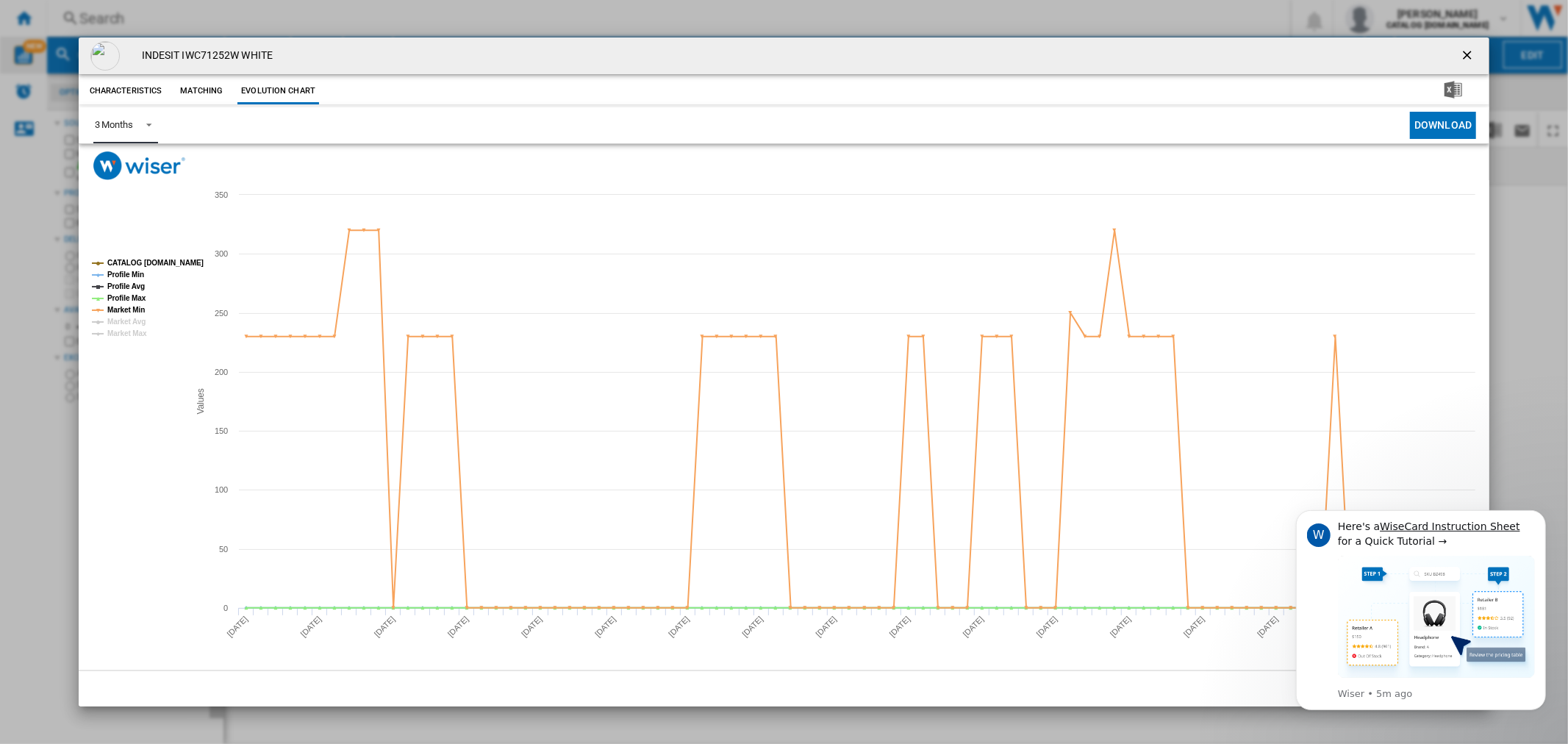
click at [156, 128] on md-select-value "3 Months" at bounding box center [126, 126] width 64 height 36
click at [130, 134] on md-select-value "3 Months" at bounding box center [126, 126] width 64 height 36
click at [1537, 516] on icon "Dismiss notification" at bounding box center [1541, 514] width 9 height 9
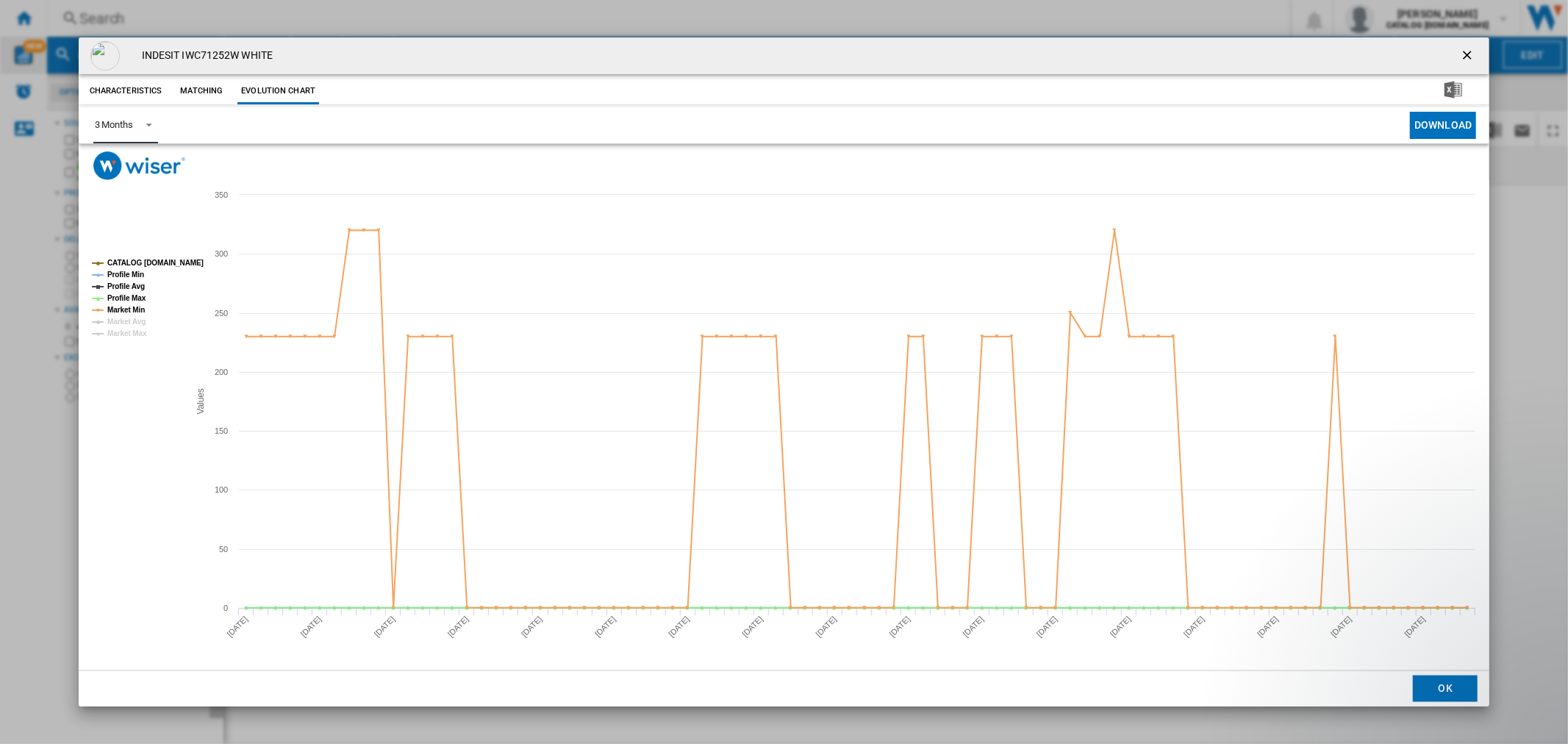
click at [147, 121] on span "Product popup" at bounding box center [145, 124] width 18 height 13
click at [130, 134] on md-select-value "3 Months" at bounding box center [126, 126] width 64 height 36
drag, startPoint x: 1471, startPoint y: 57, endPoint x: 1471, endPoint y: 48, distance: 9.0
click at [1471, 57] on ng-md-icon "getI18NText('BUTTONS.CLOSE_DIALOG')" at bounding box center [1469, 57] width 18 height 18
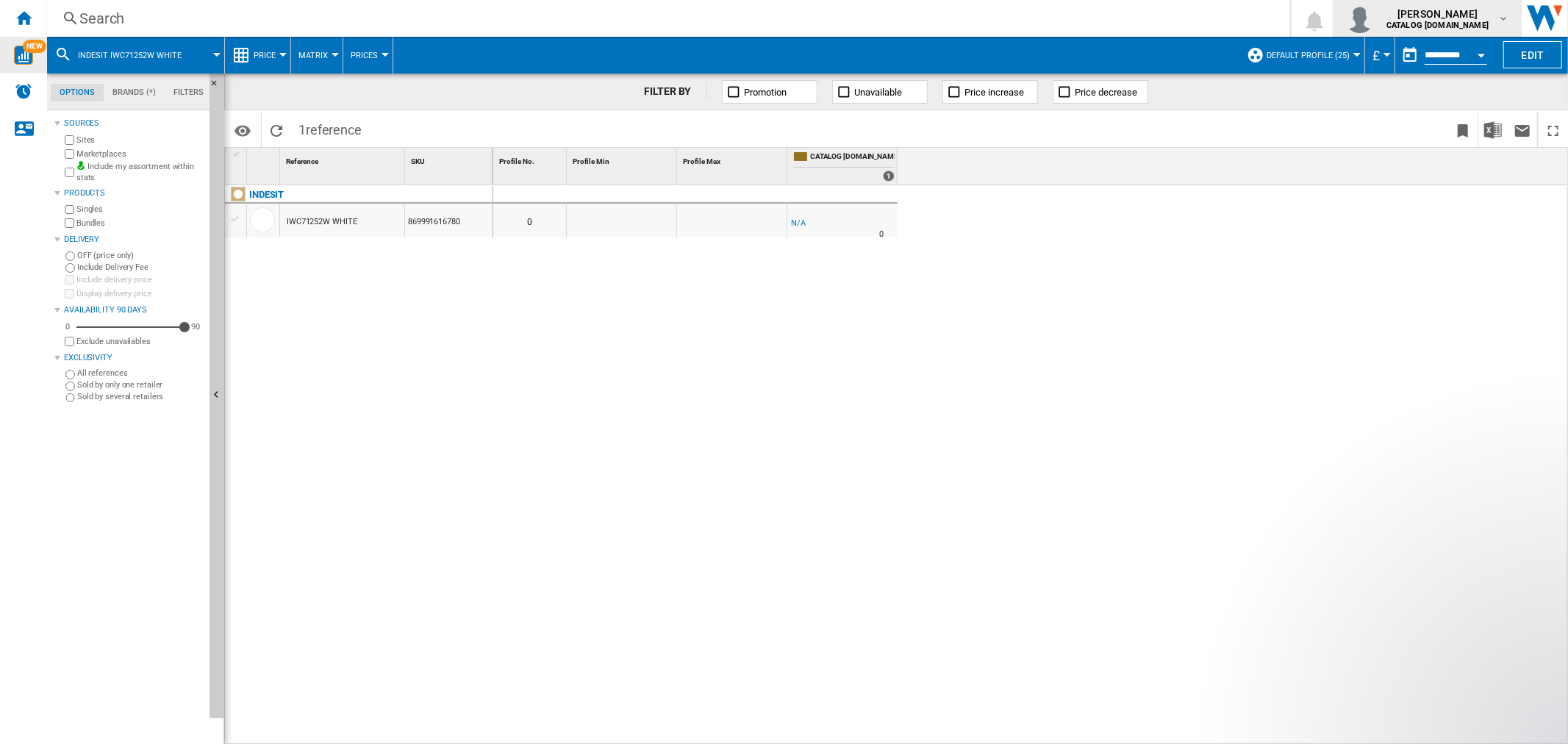
click at [1473, 21] on b "CATALOG [DOMAIN_NAME]" at bounding box center [1438, 26] width 102 height 9
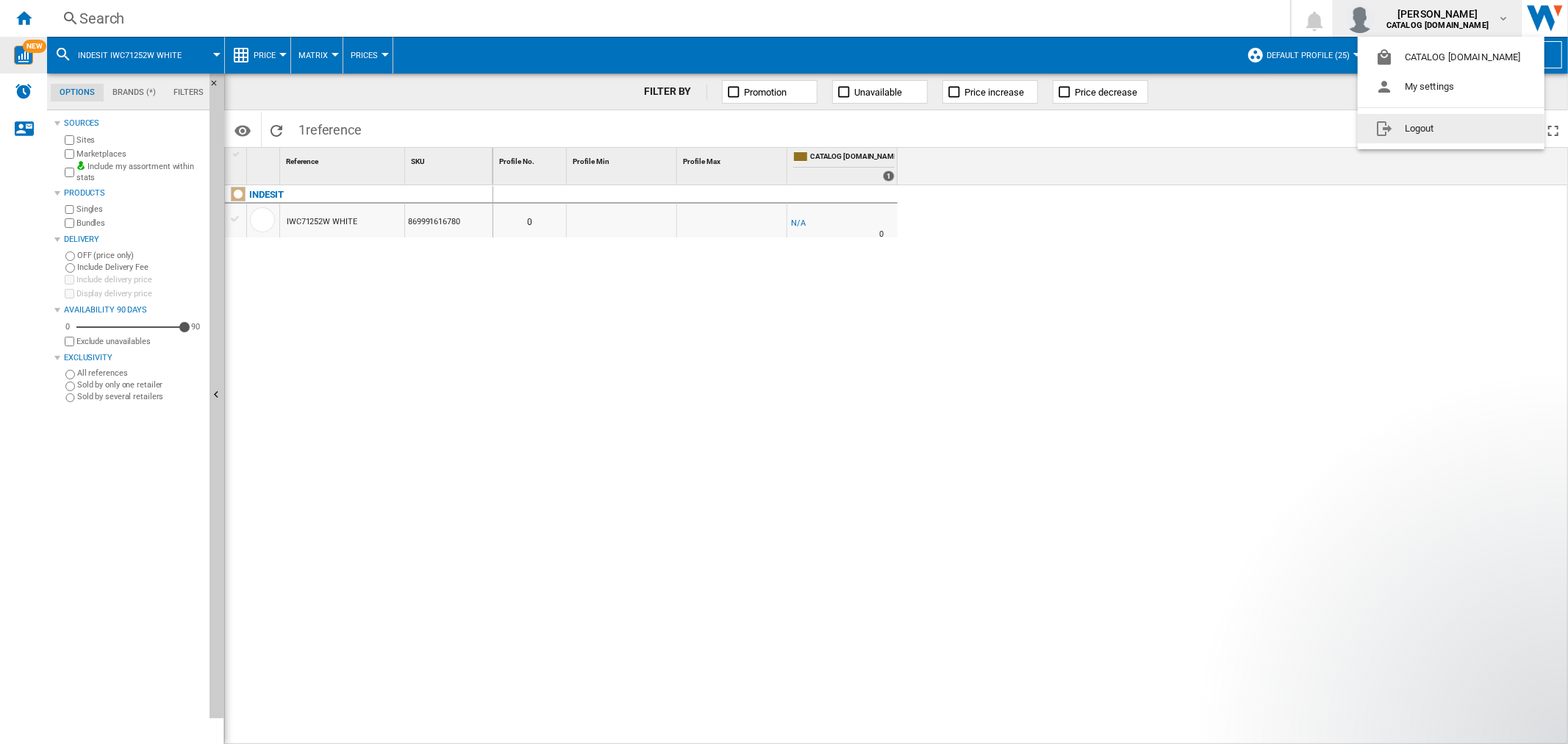
click at [1460, 130] on button "Logout" at bounding box center [1452, 129] width 187 height 29
